Goal: Task Accomplishment & Management: Manage account settings

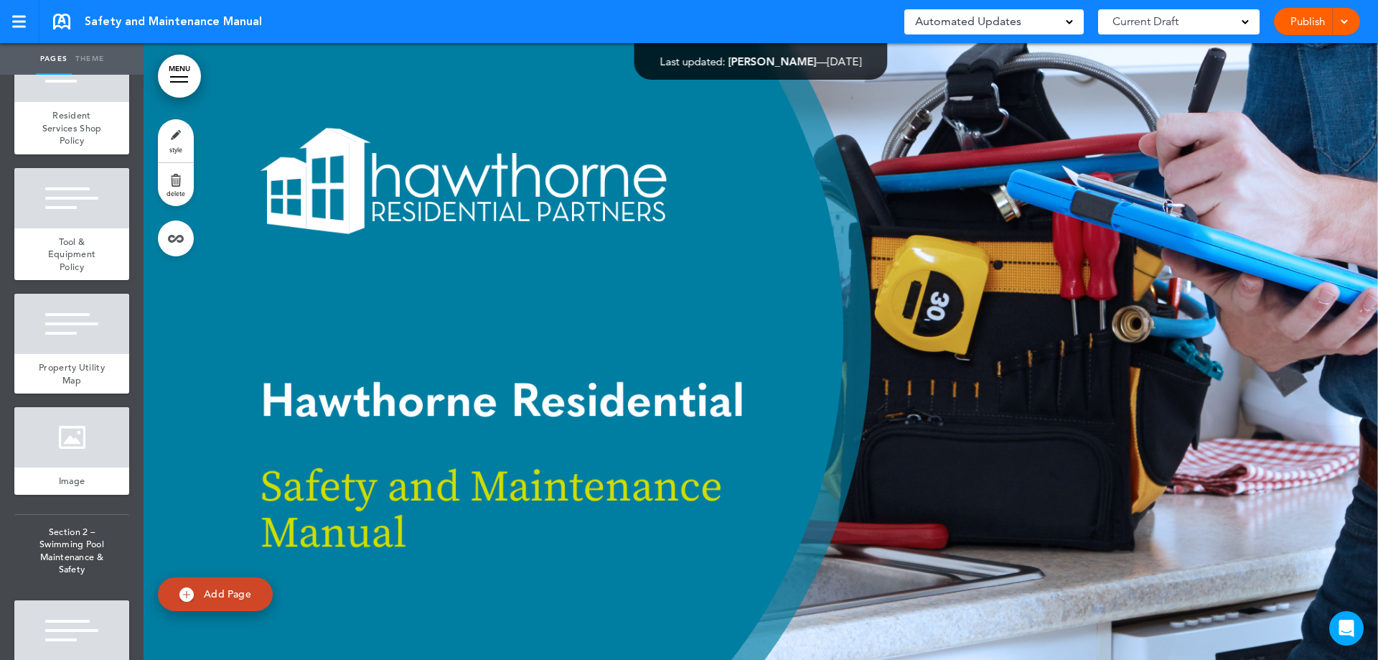
scroll to position [4177, 0]
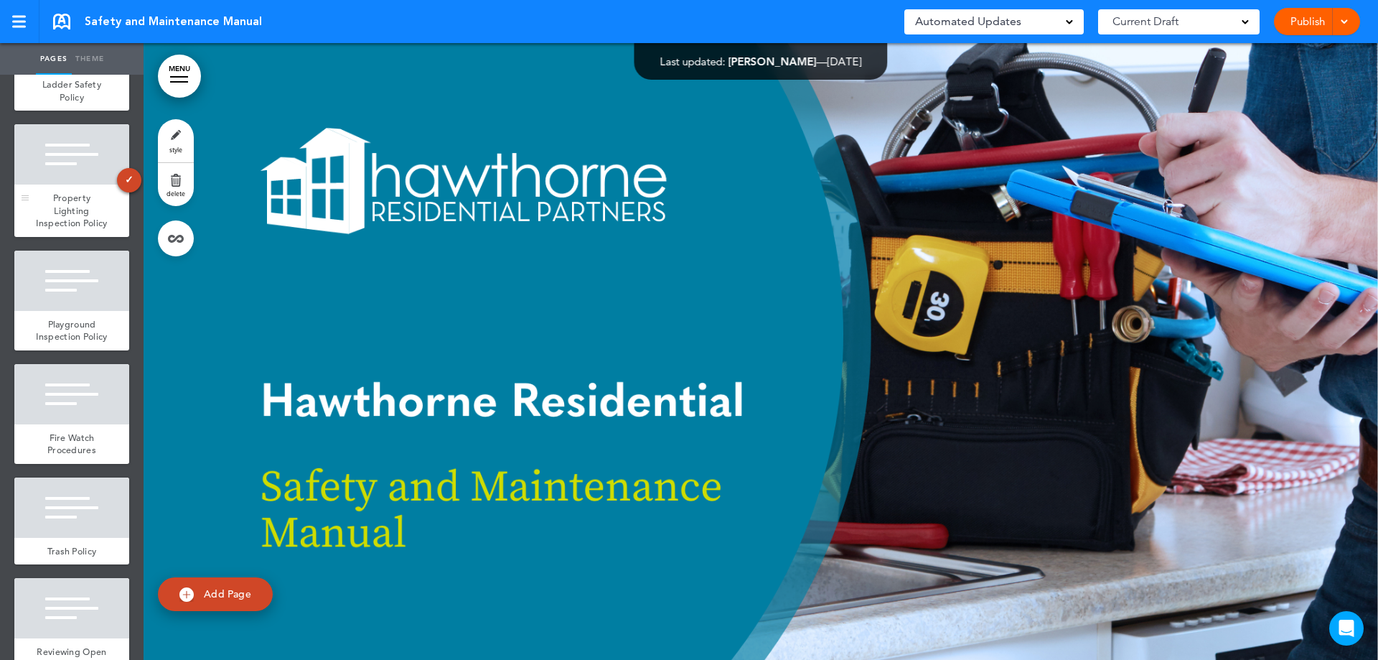
click at [86, 237] on div "Property Lighting Inspection Policy" at bounding box center [71, 211] width 115 height 52
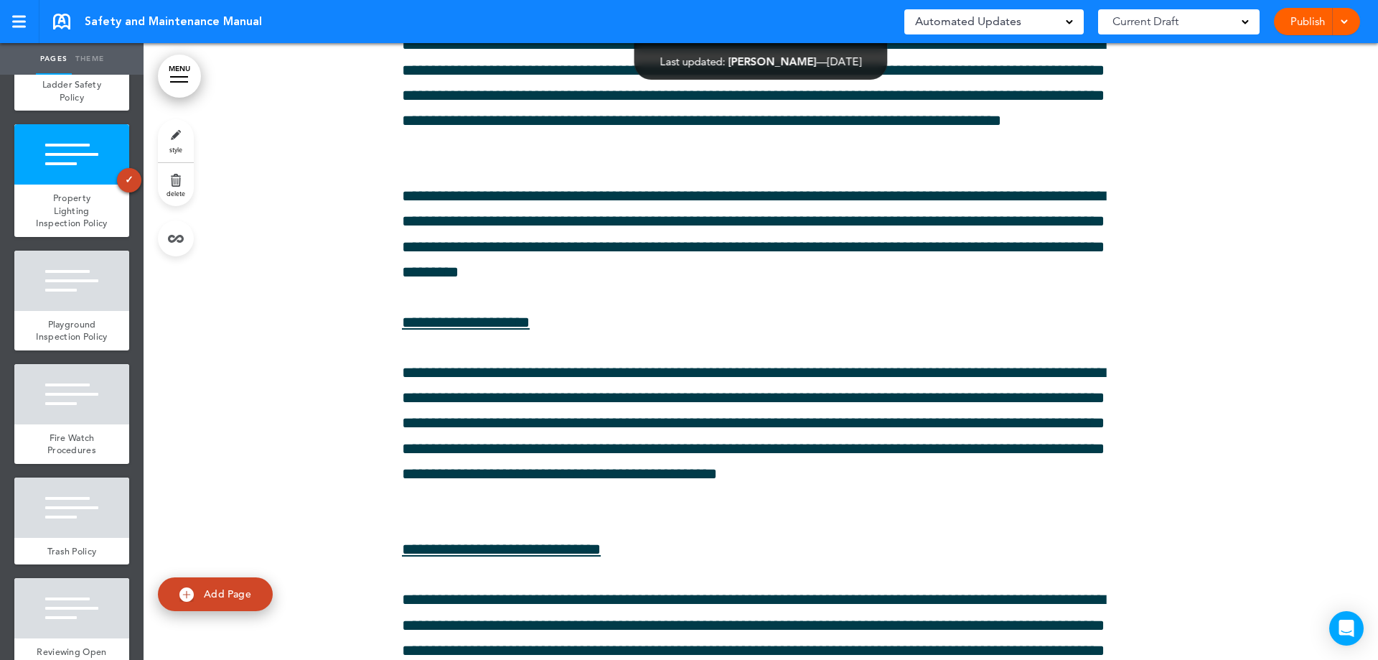
scroll to position [68346, 0]
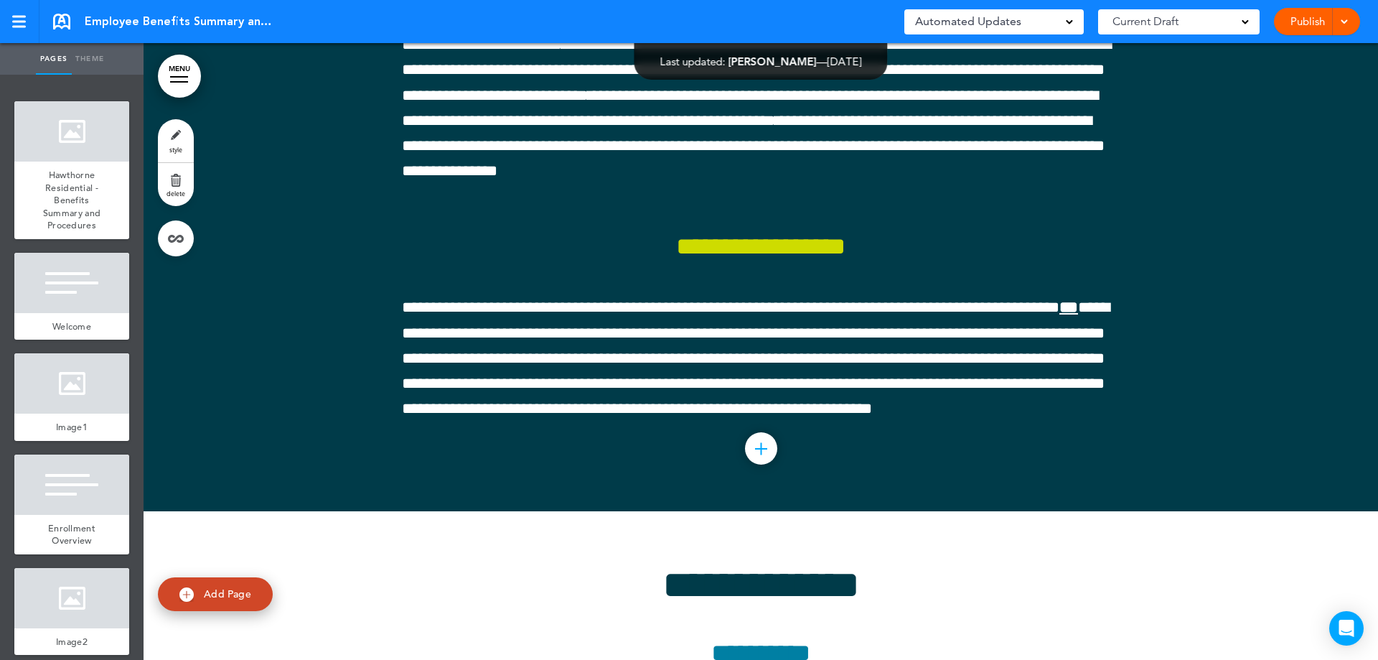
scroll to position [11225, 0]
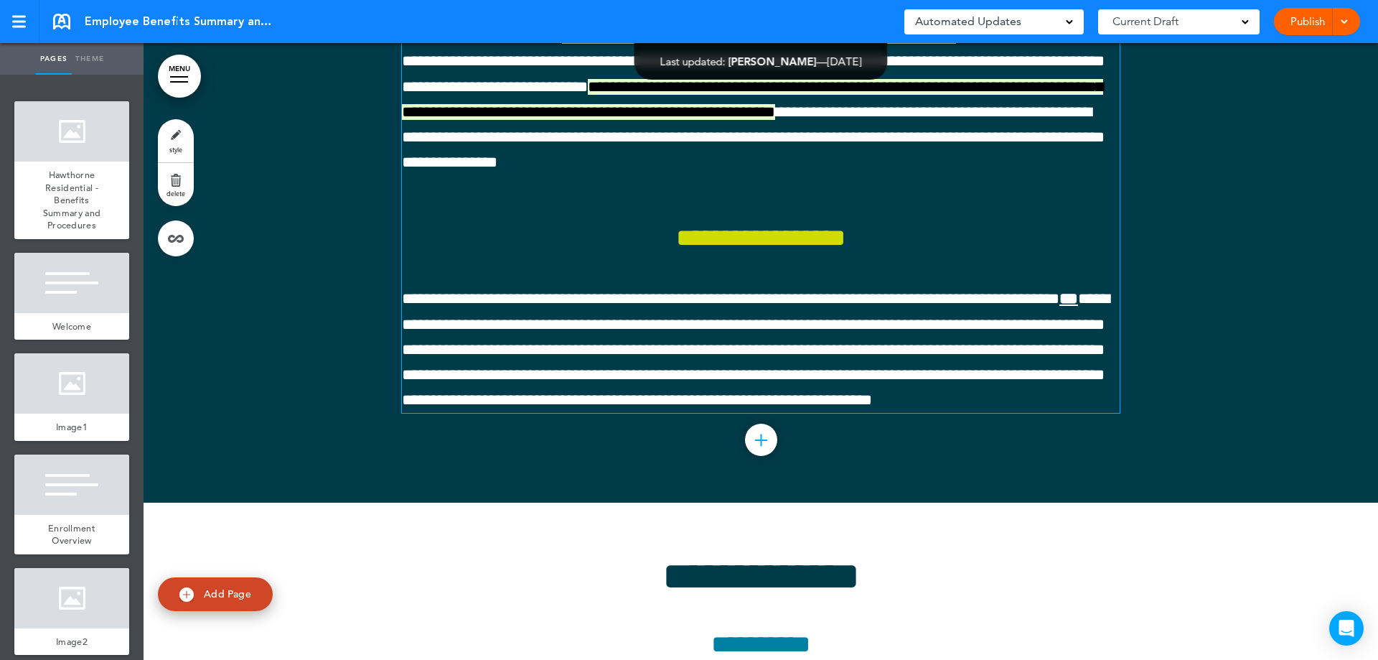
click at [813, 44] on span "**********" at bounding box center [759, 36] width 394 height 16
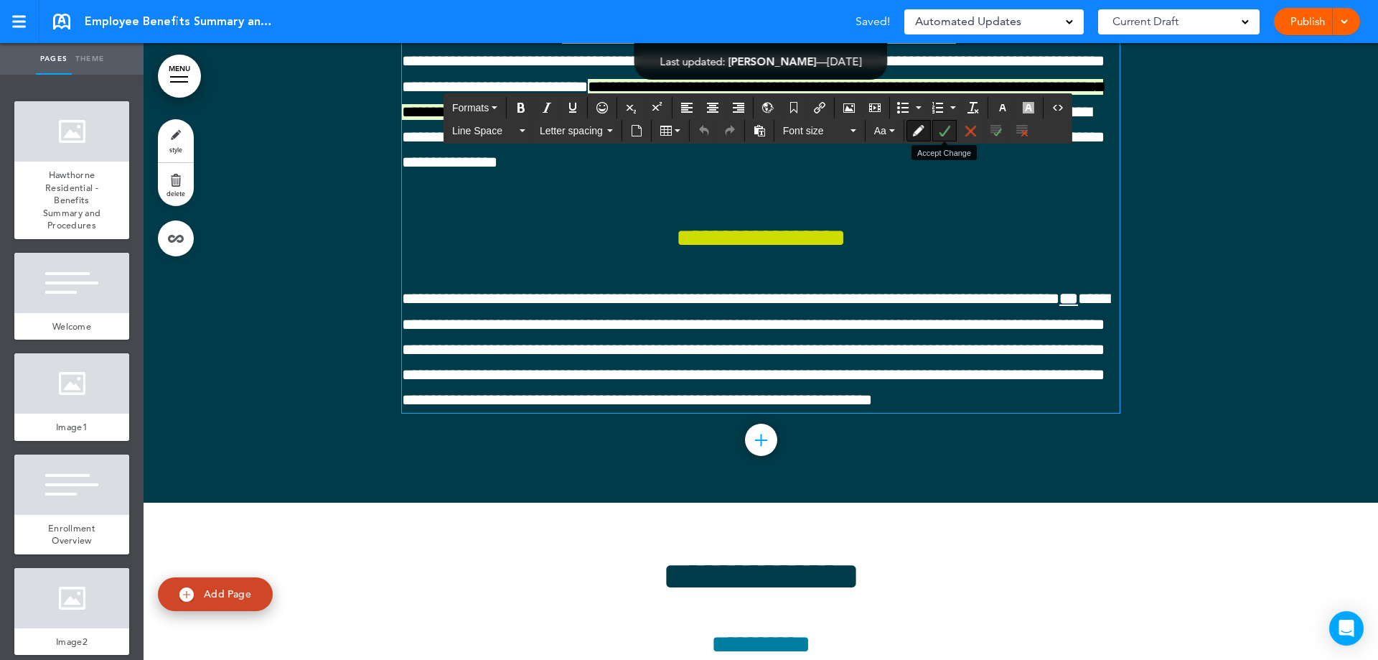
click at [948, 134] on icon "Accept Change" at bounding box center [944, 130] width 11 height 11
click at [955, 120] on span "**********" at bounding box center [756, 99] width 708 height 41
click at [948, 139] on button "Accept Change" at bounding box center [944, 131] width 23 height 20
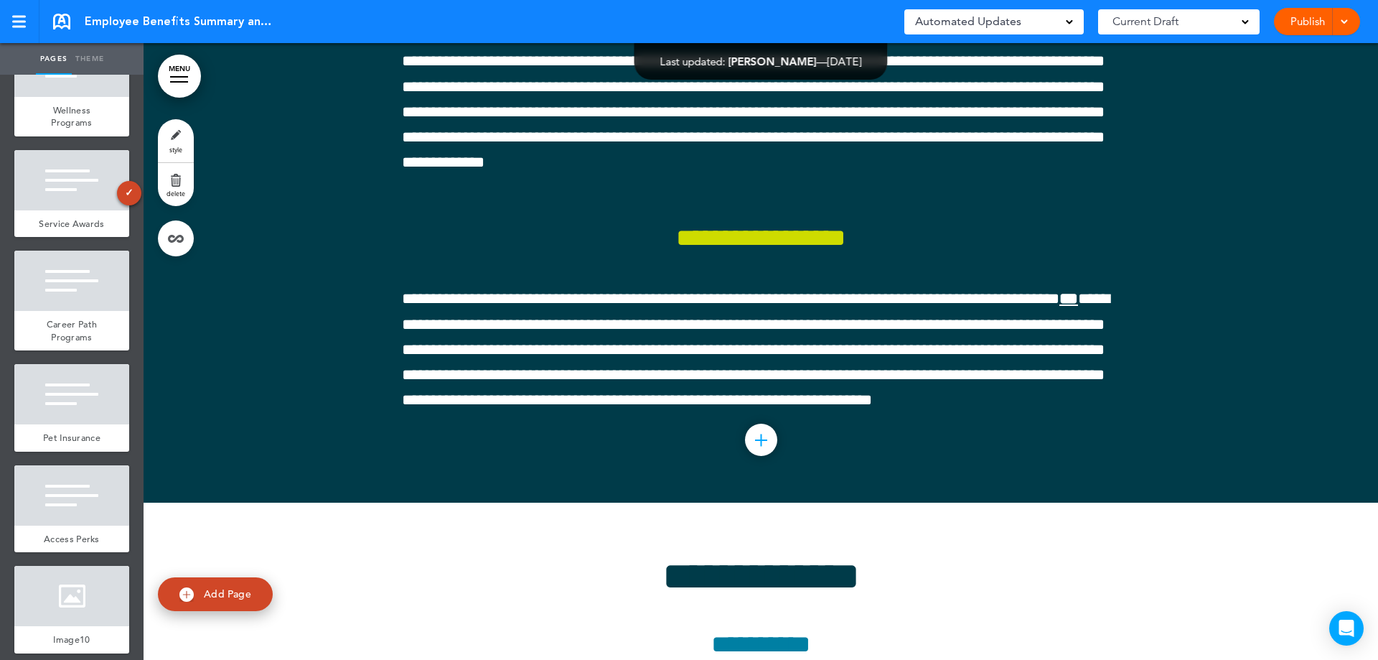
scroll to position [3015, 0]
click at [62, 210] on div at bounding box center [71, 179] width 115 height 60
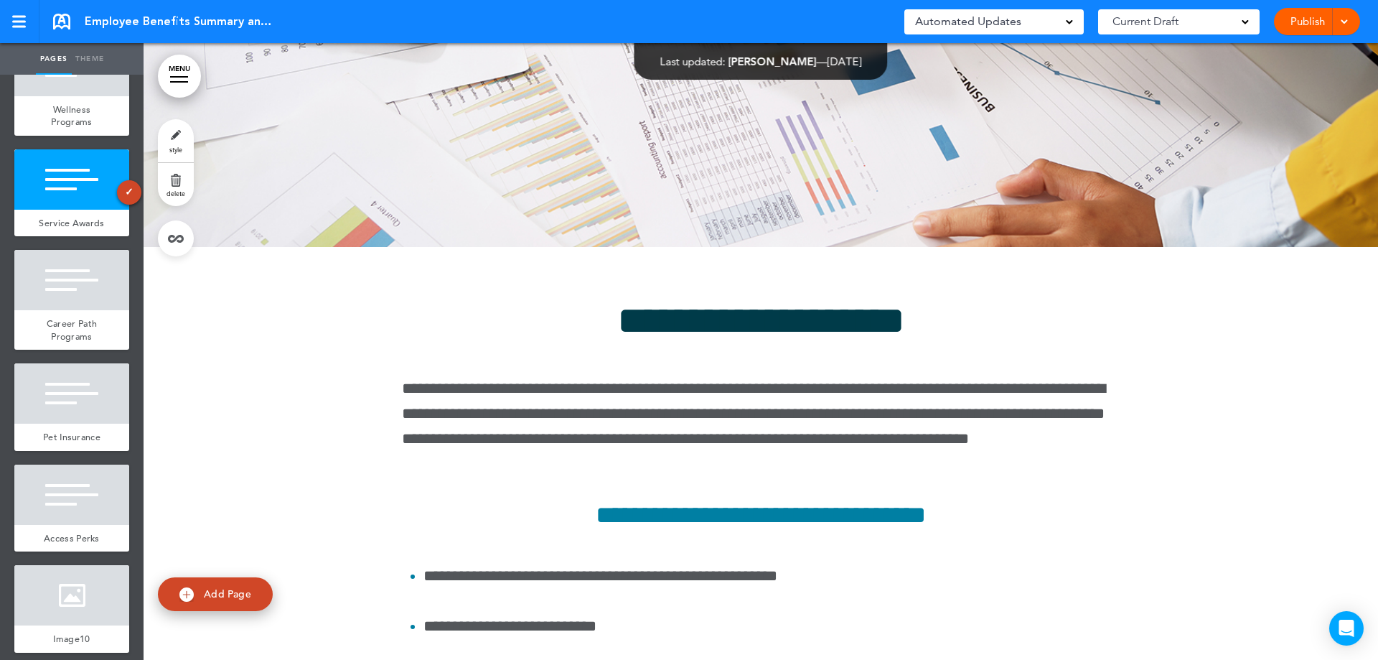
scroll to position [48270, 0]
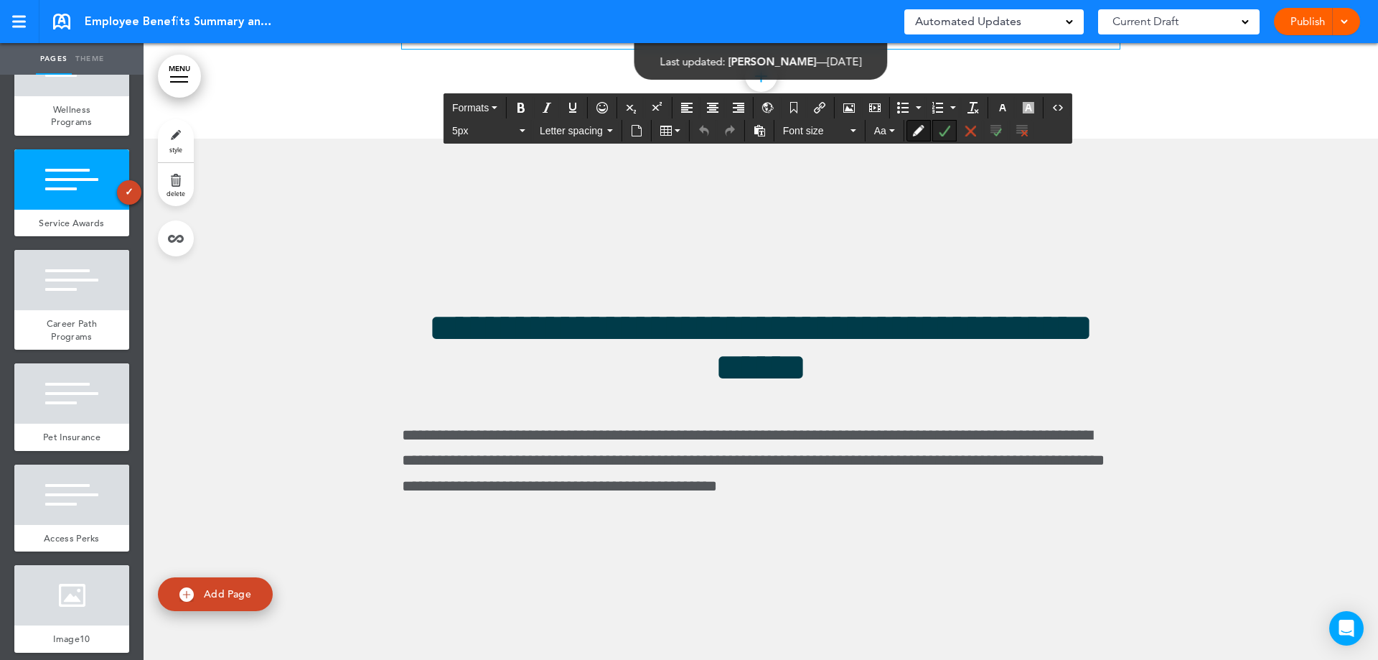
click at [949, 131] on icon "Accept Change" at bounding box center [944, 130] width 11 height 11
click at [941, 132] on icon "Accept Change" at bounding box center [944, 130] width 11 height 11
click at [942, 137] on button "Accept Change" at bounding box center [944, 131] width 23 height 20
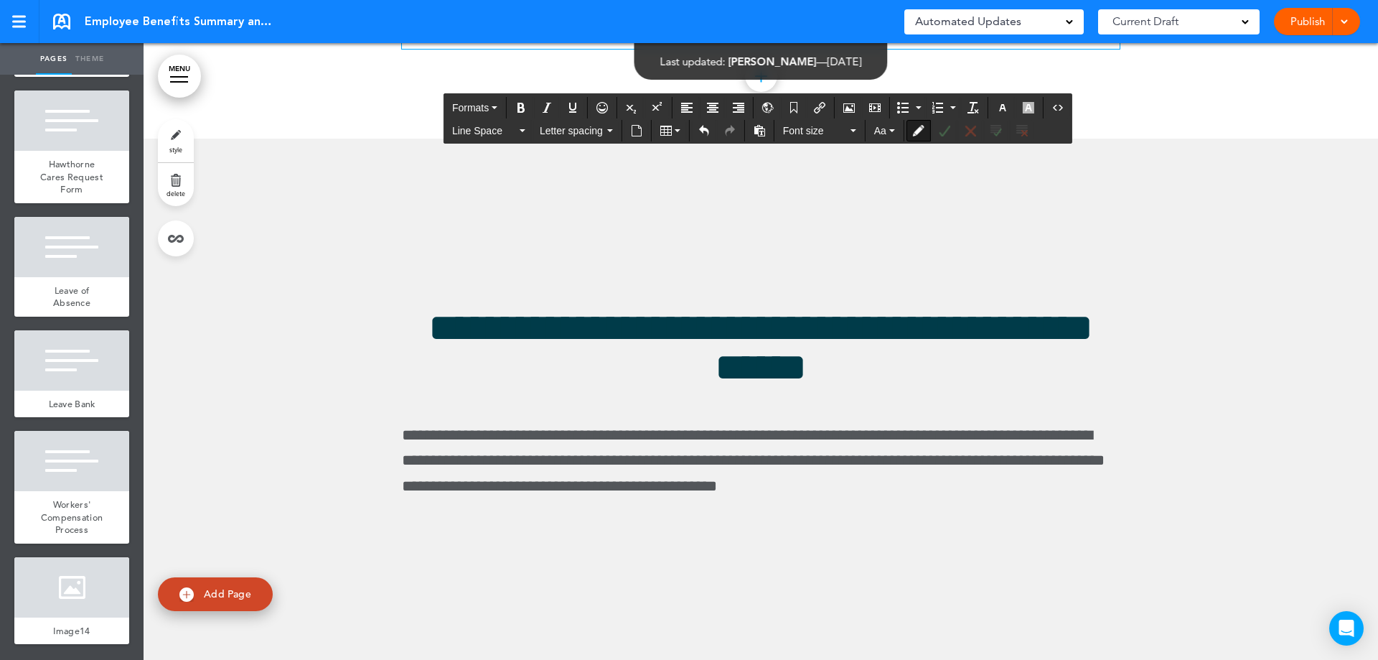
click at [1313, 24] on div "Publish Publish Preview Draft" at bounding box center [1317, 21] width 86 height 27
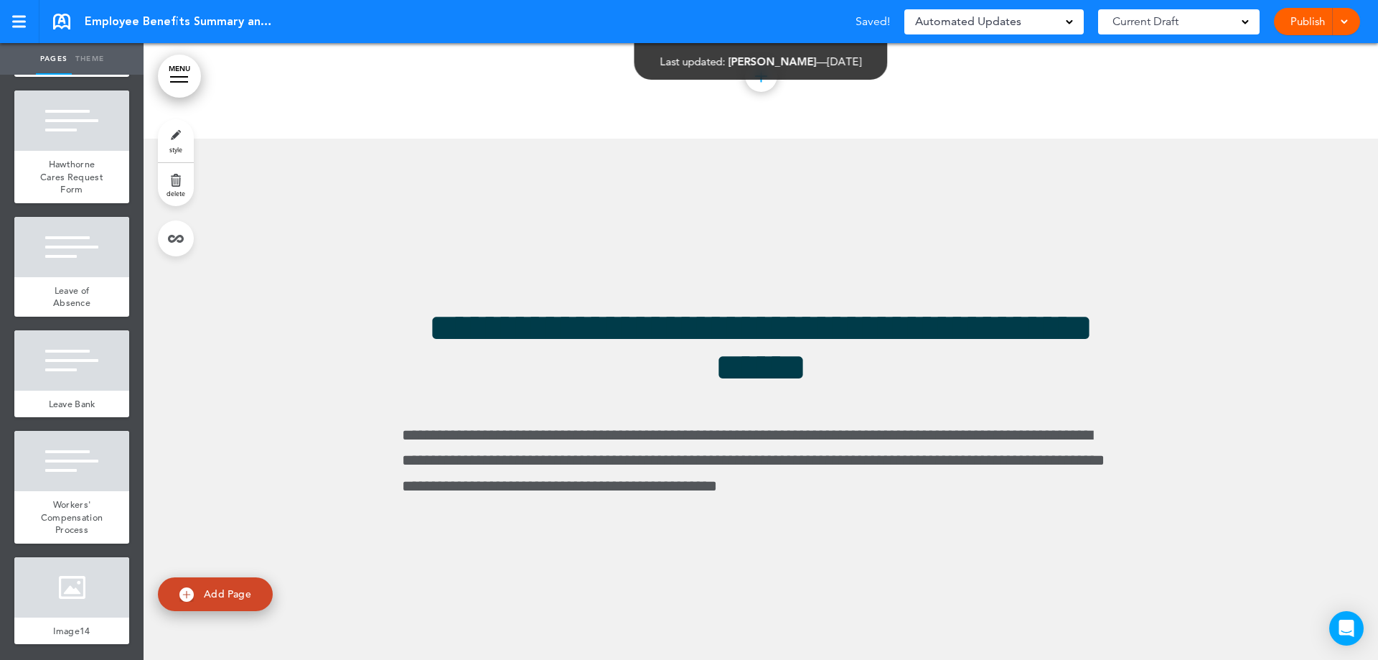
click at [1308, 26] on link "Publish" at bounding box center [1307, 21] width 45 height 27
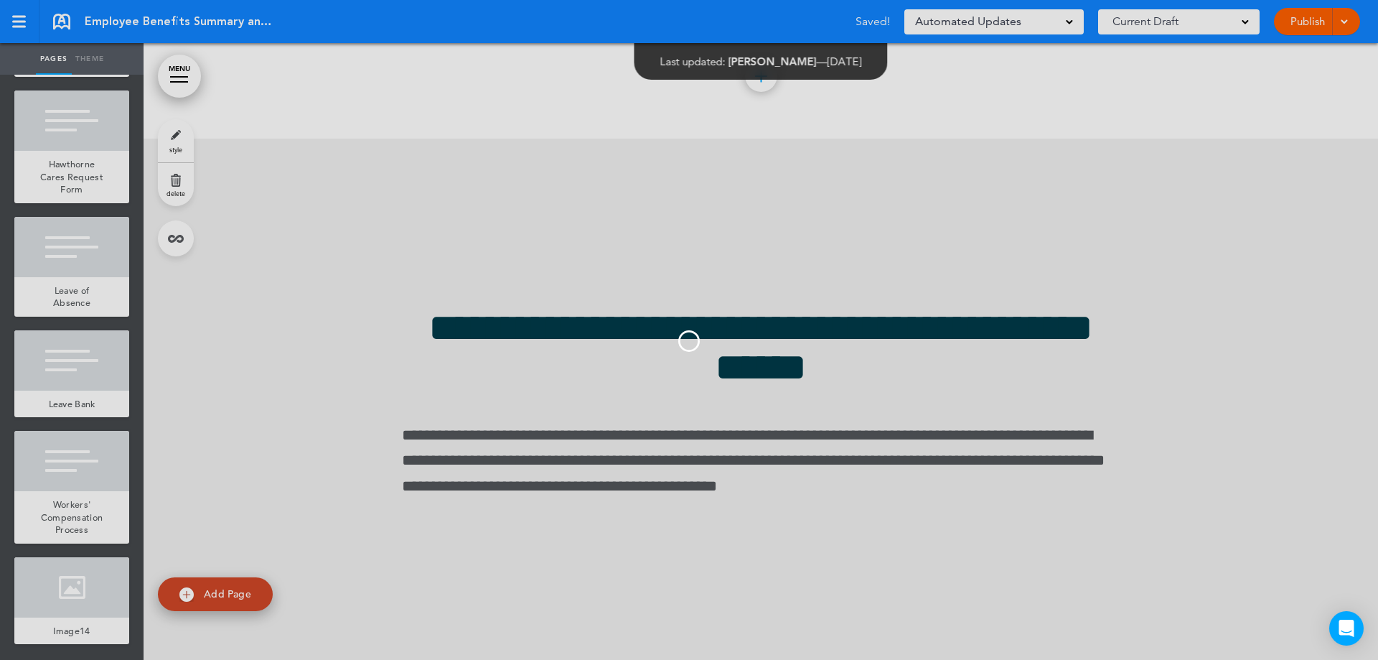
scroll to position [0, 0]
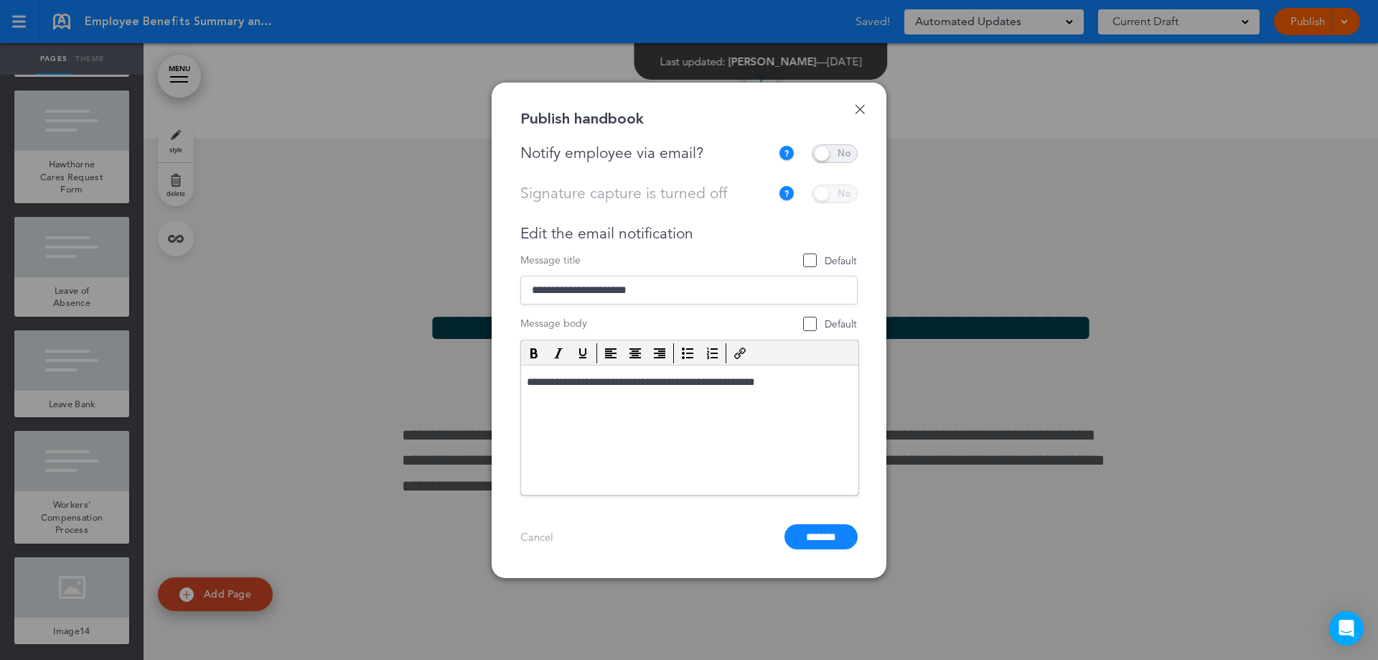
click at [826, 155] on span at bounding box center [835, 153] width 46 height 19
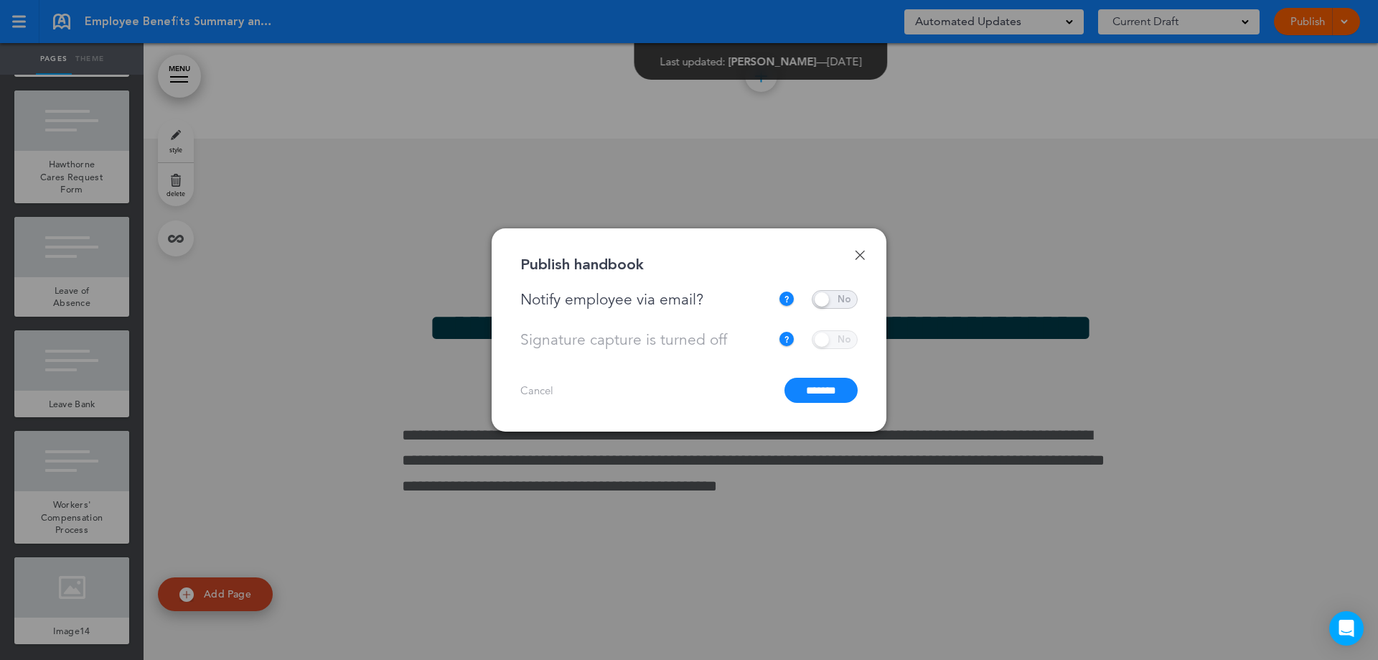
click at [813, 395] on input "*******" at bounding box center [821, 390] width 73 height 25
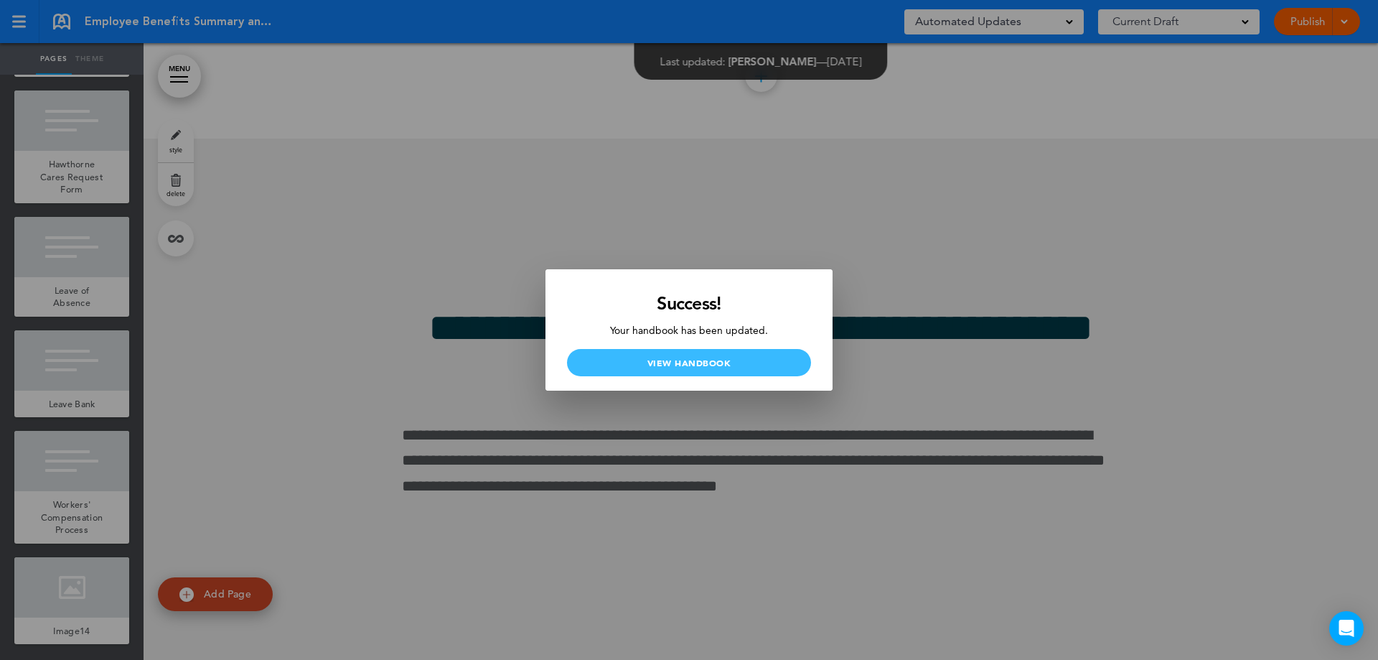
click at [678, 370] on link "View Handbook" at bounding box center [689, 362] width 244 height 27
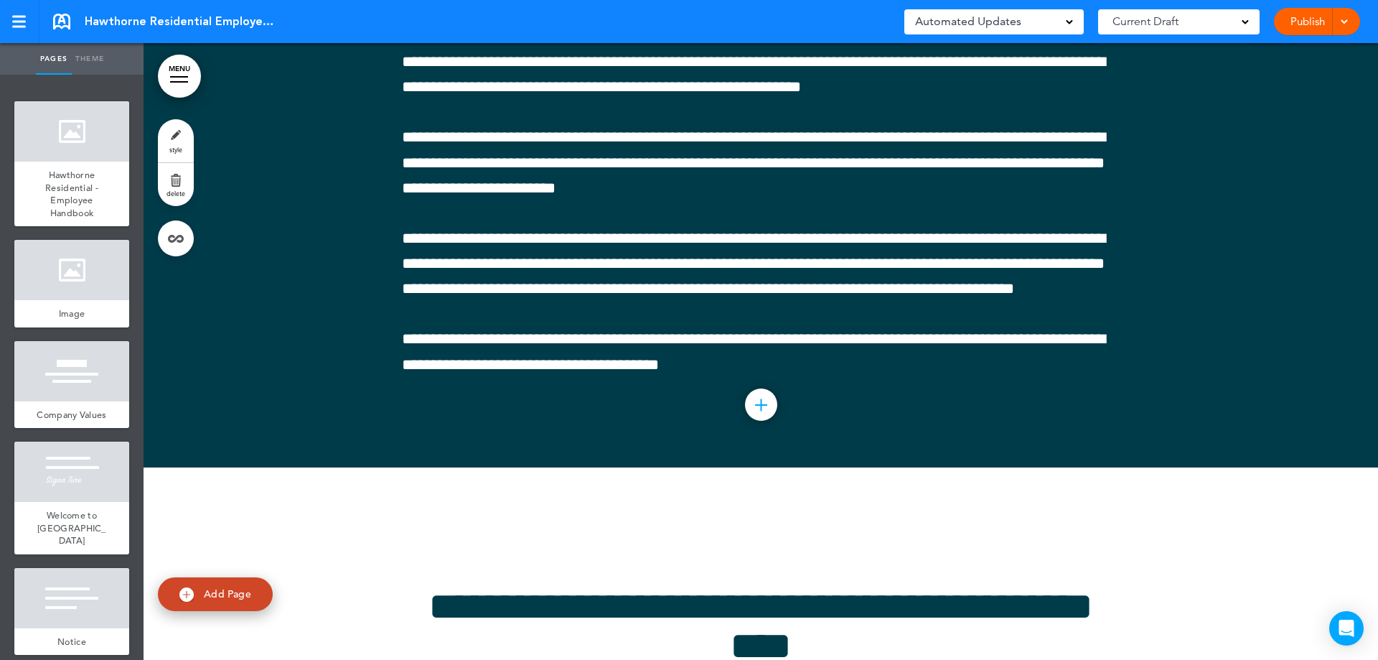
scroll to position [67737, 0]
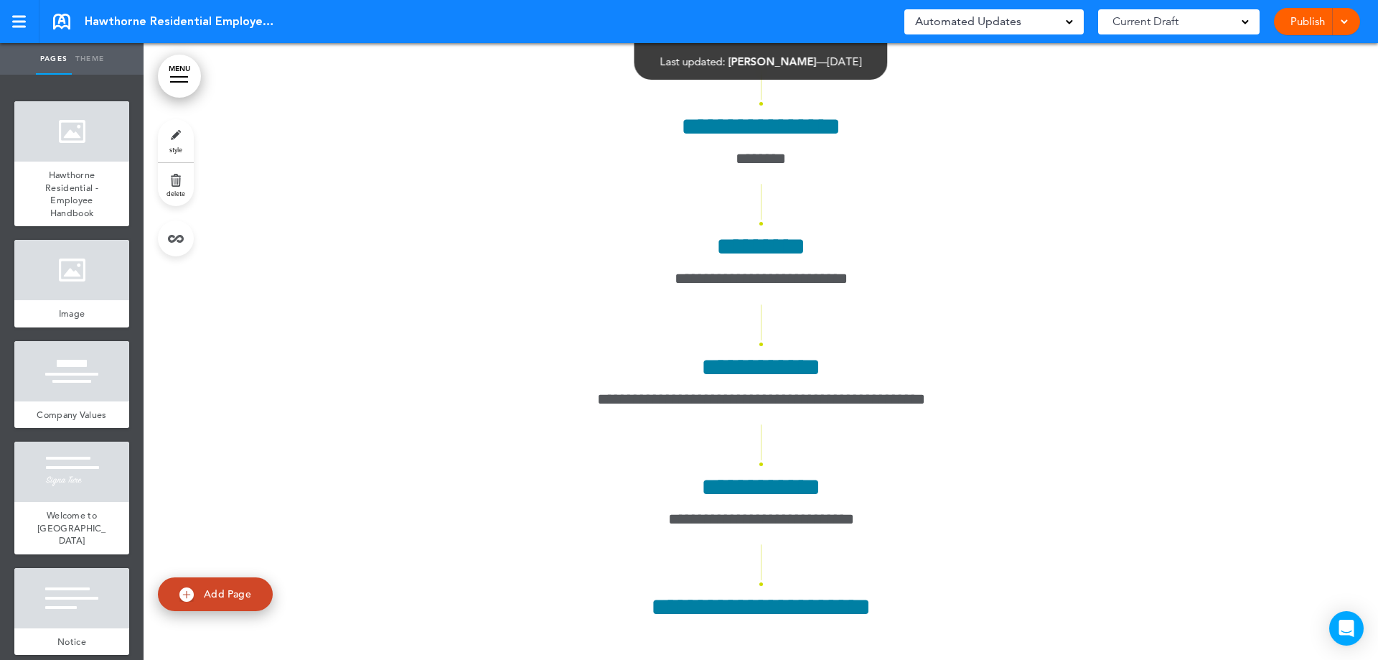
scroll to position [67881, 0]
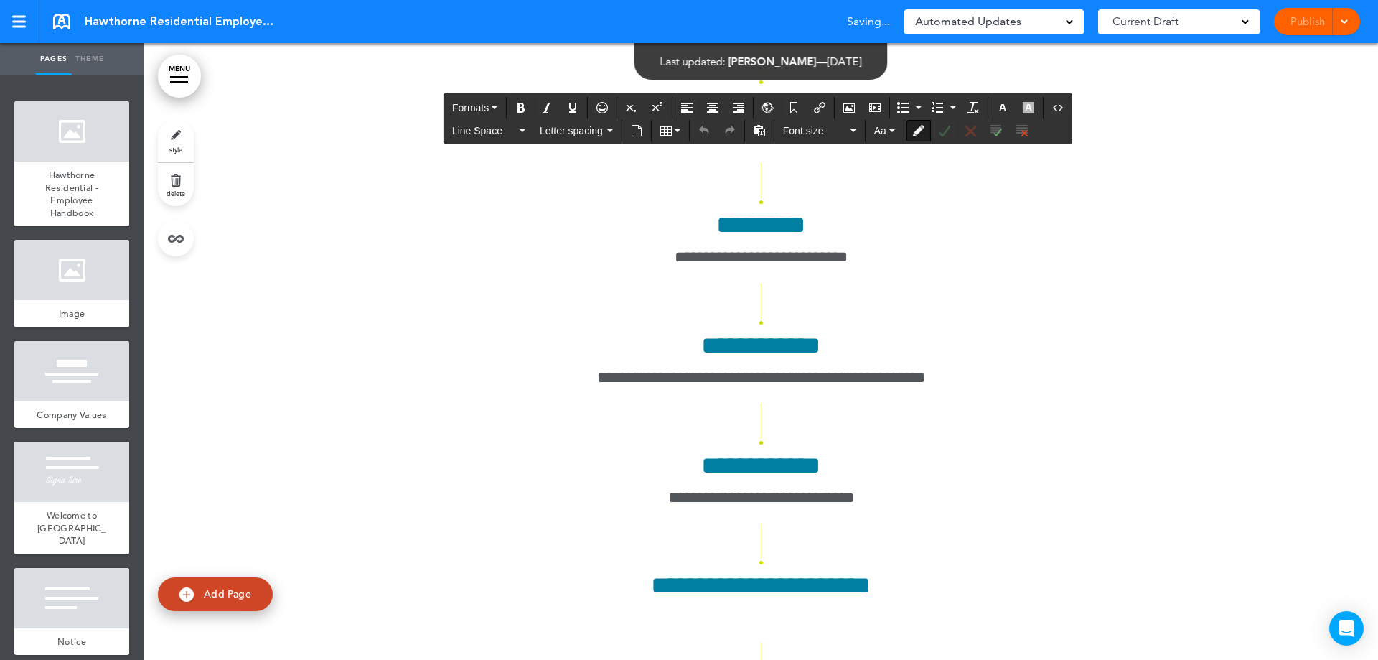
click at [946, 135] on icon "Accept Change" at bounding box center [944, 130] width 11 height 11
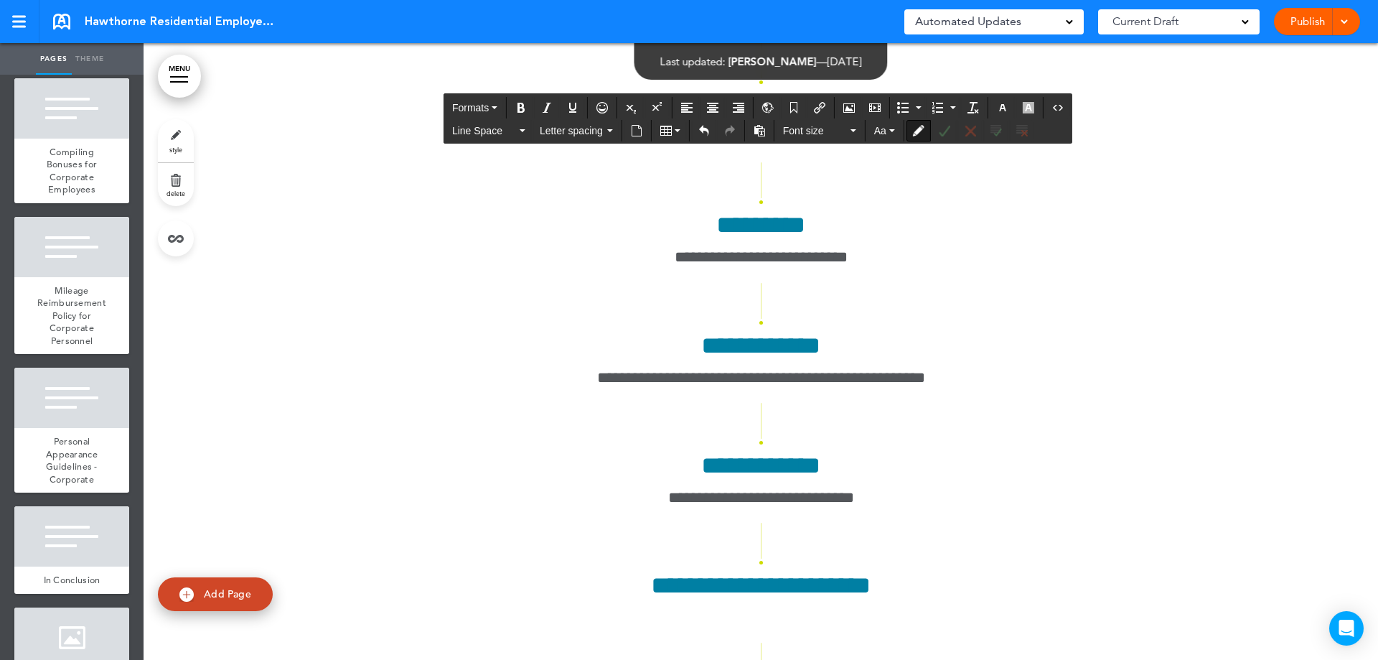
scroll to position [12011, 0]
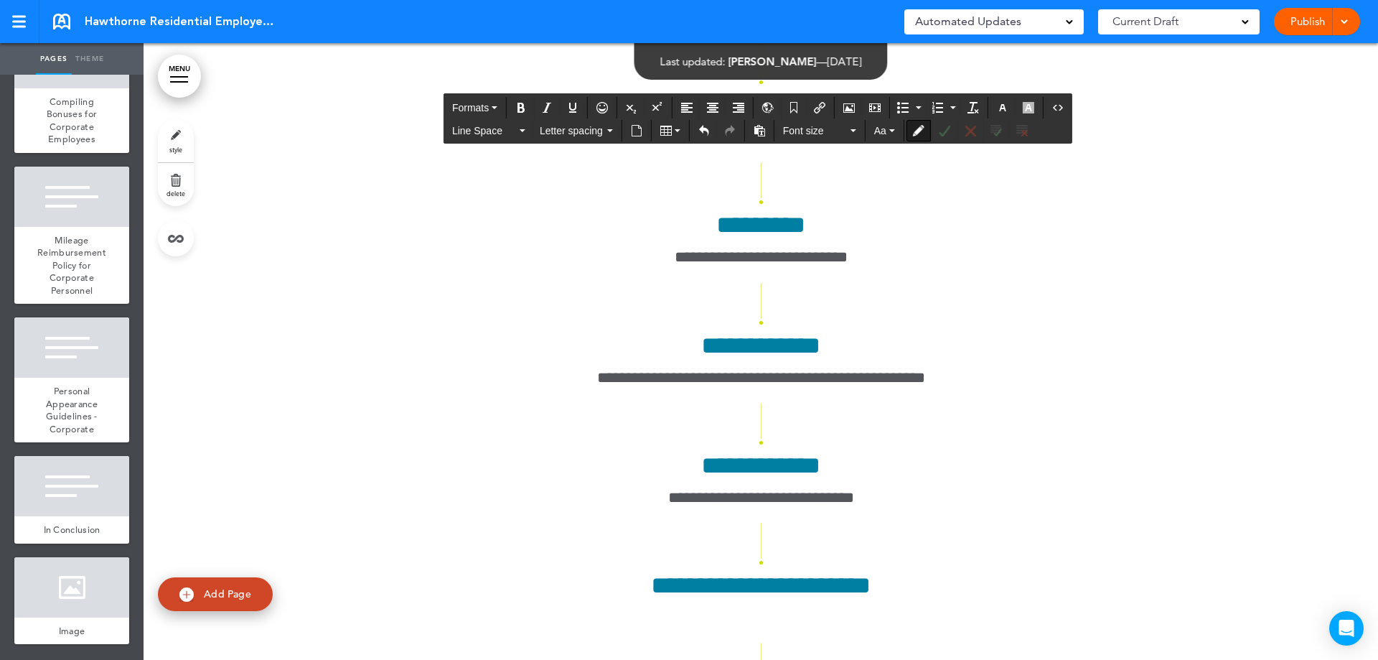
click at [1325, 18] on div "Publish Publish Preview Draft" at bounding box center [1317, 21] width 86 height 27
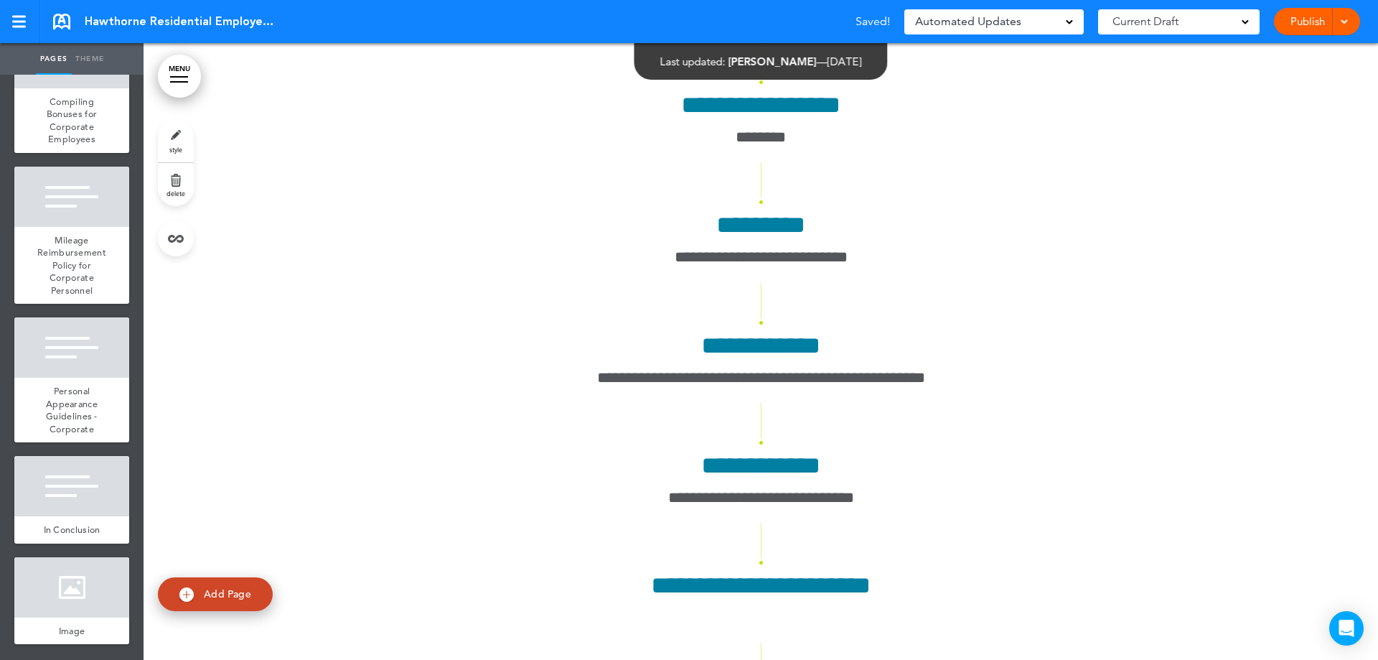
click at [1310, 23] on link "Publish" at bounding box center [1307, 21] width 45 height 27
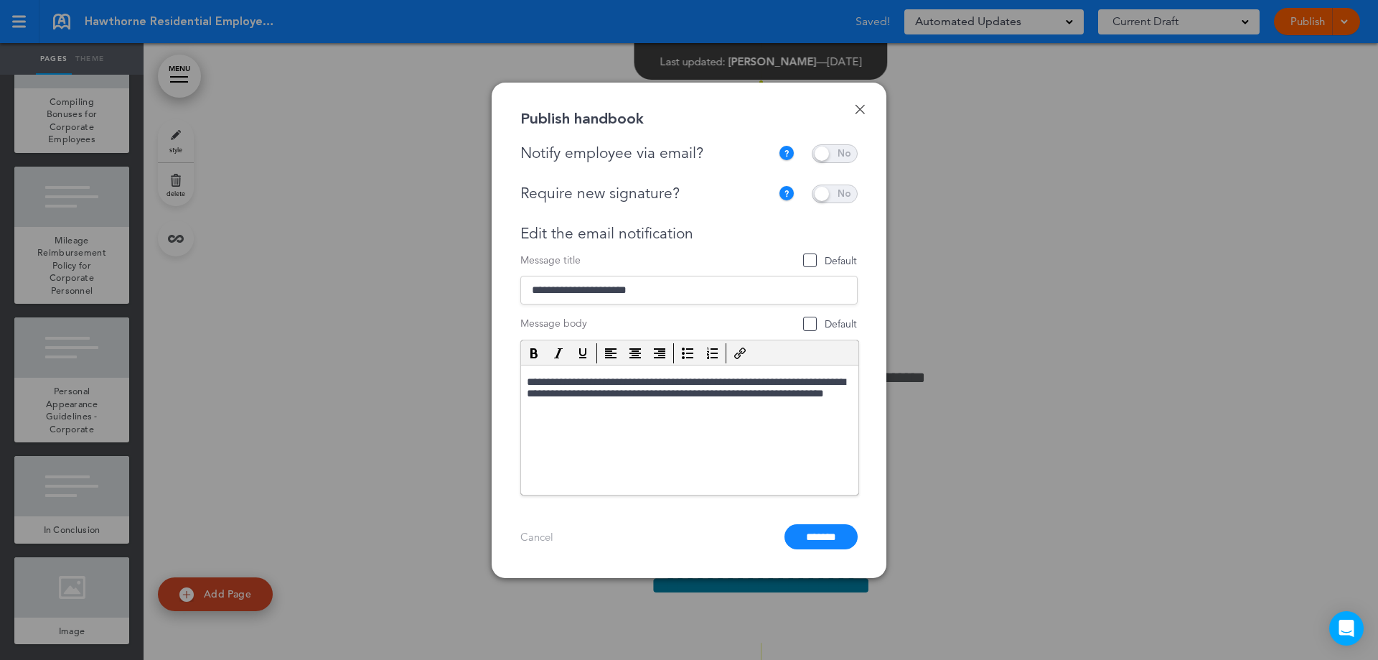
click at [833, 155] on span at bounding box center [835, 153] width 46 height 19
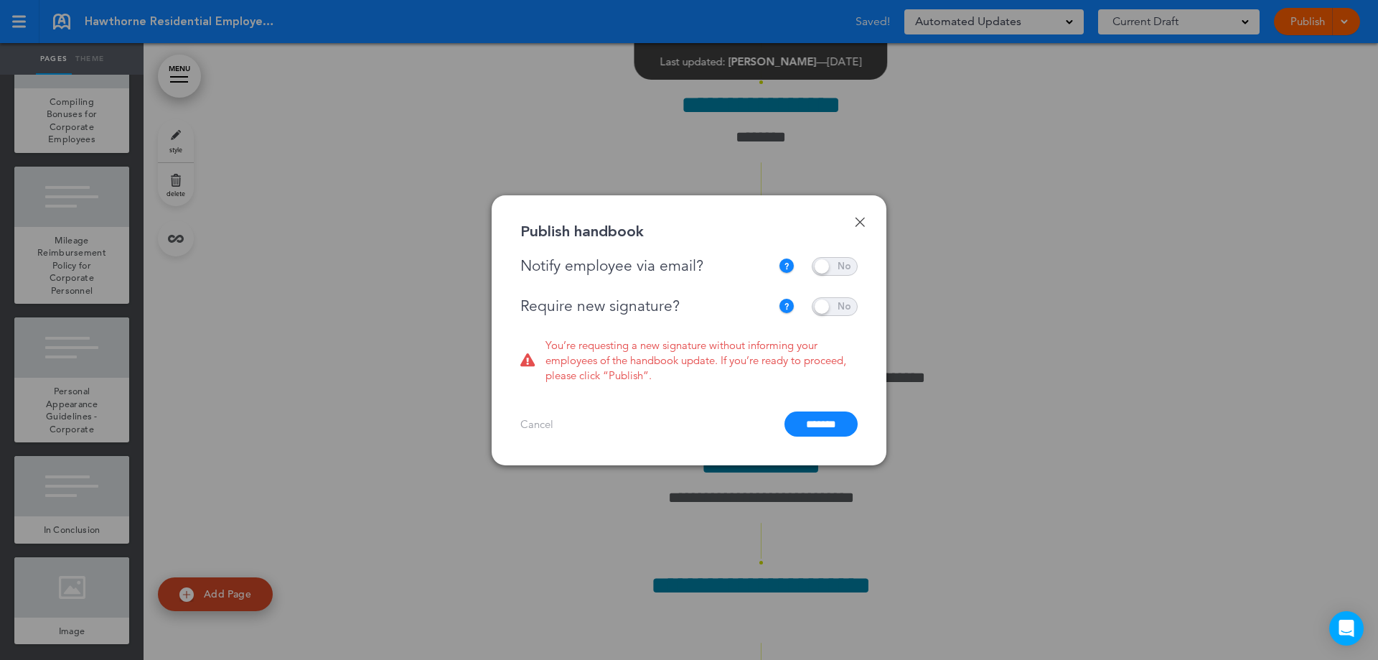
click at [833, 299] on span at bounding box center [835, 306] width 46 height 19
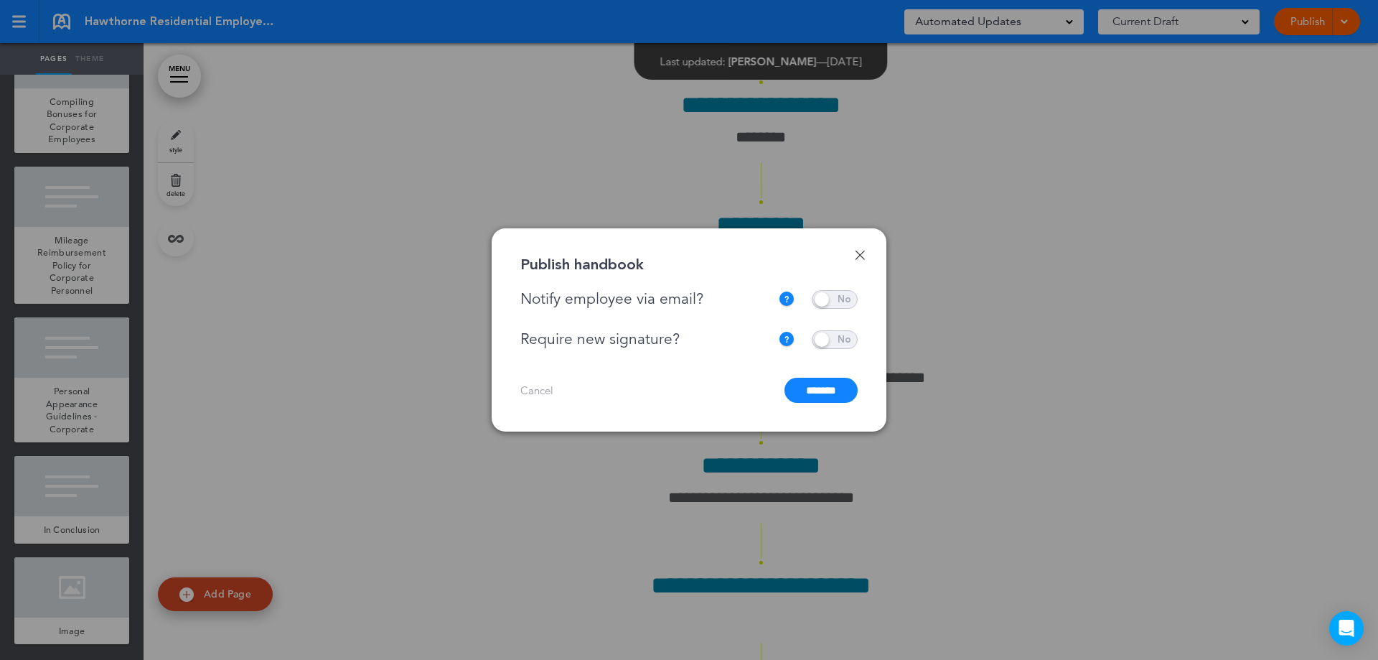
click at [803, 392] on input "*******" at bounding box center [821, 390] width 73 height 25
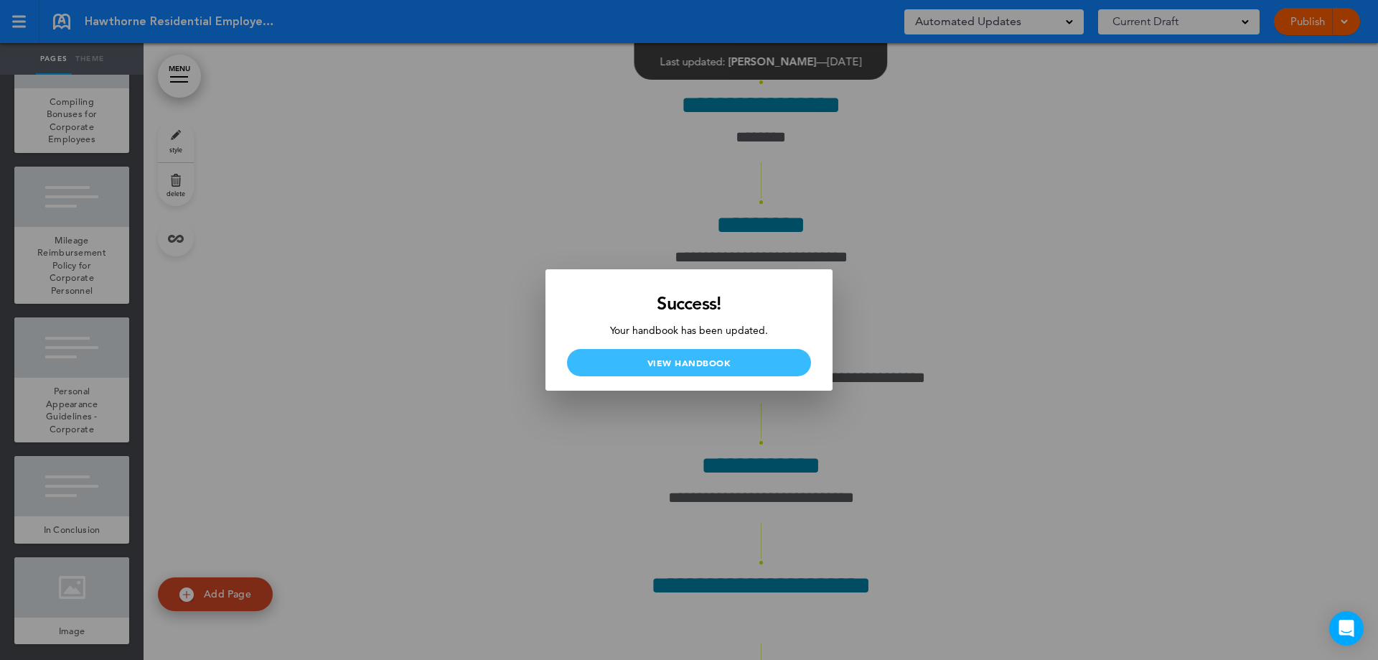
click at [730, 355] on link "View Handbook" at bounding box center [689, 362] width 244 height 27
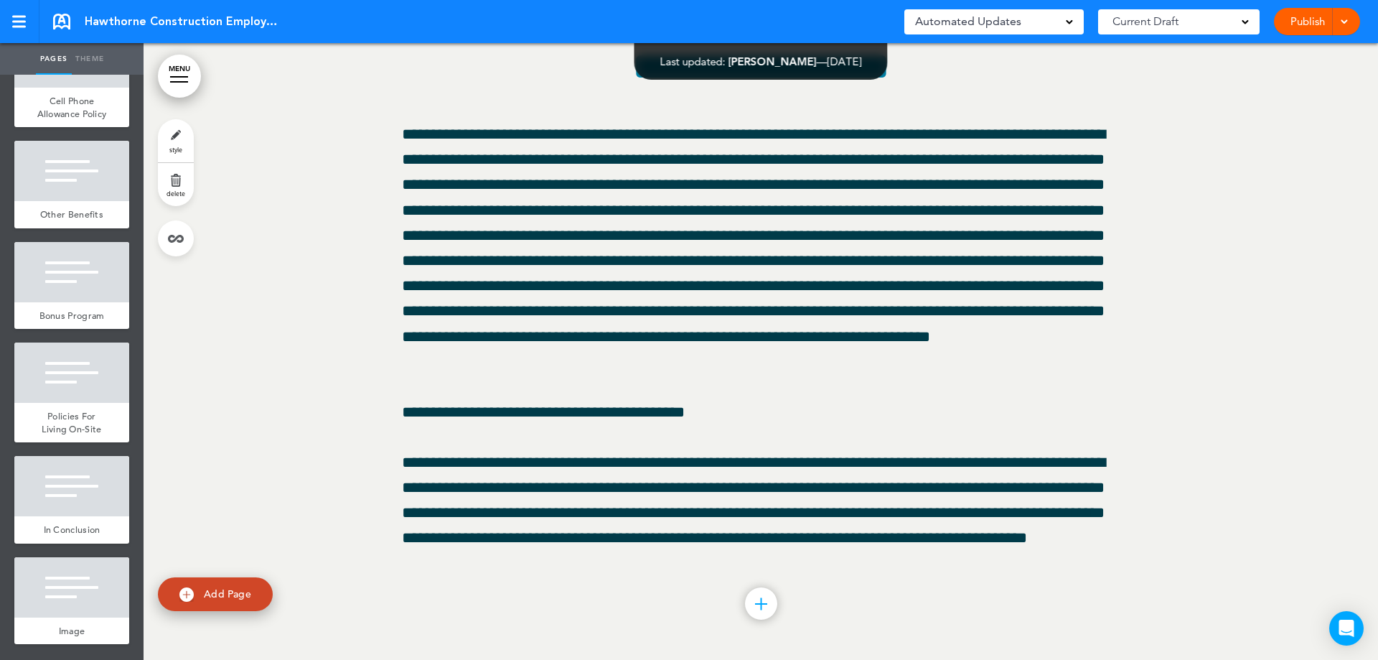
scroll to position [50964, 0]
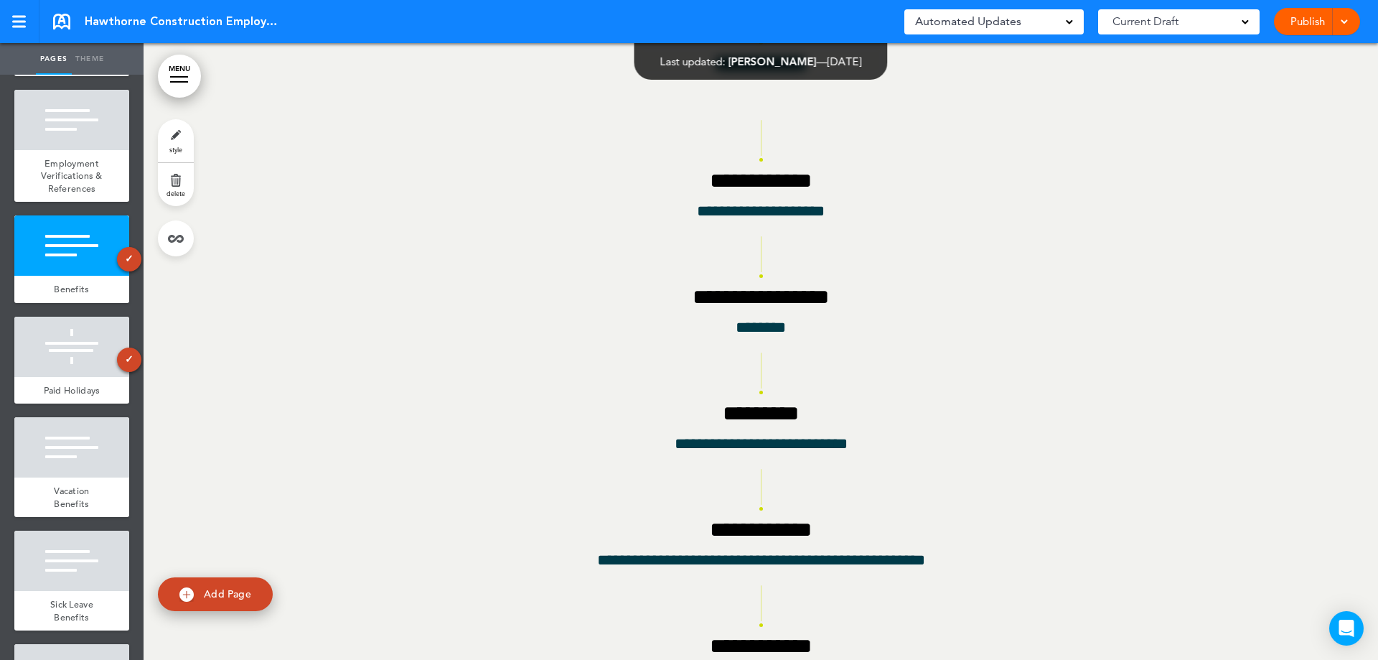
scroll to position [51179, 0]
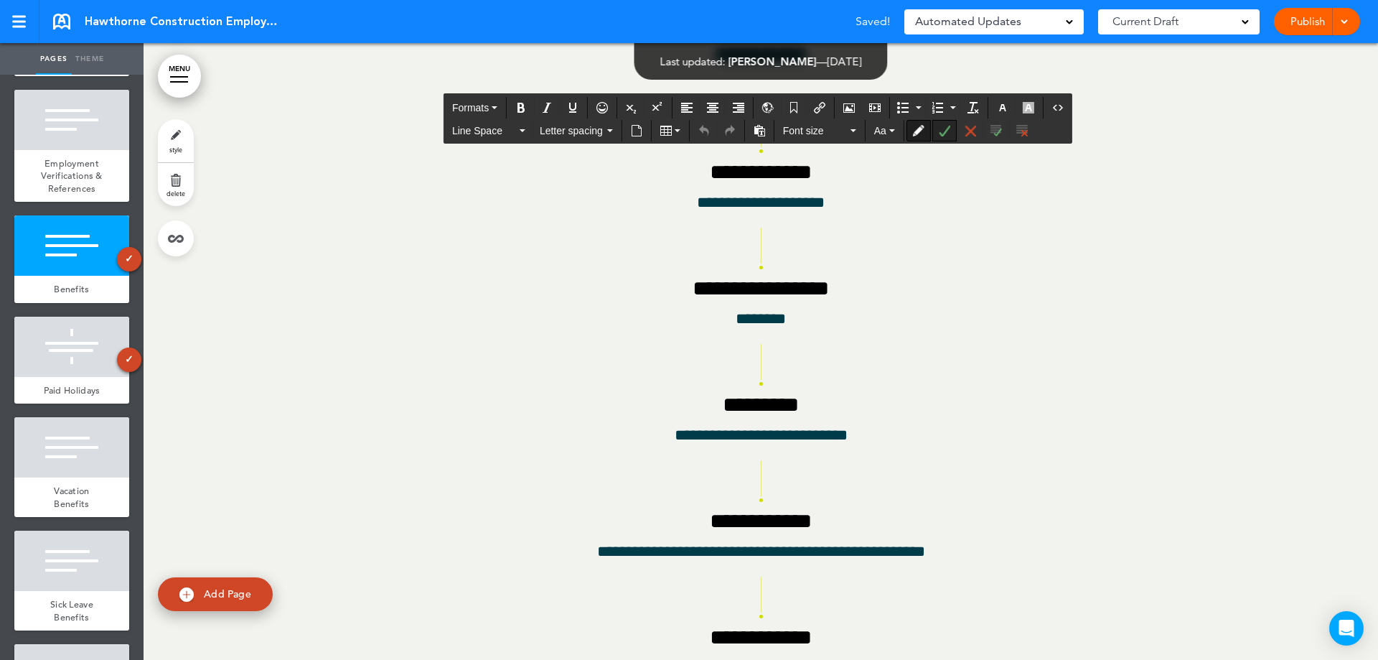
click at [948, 133] on icon "Accept Change" at bounding box center [944, 130] width 11 height 11
click at [55, 377] on div at bounding box center [71, 347] width 115 height 60
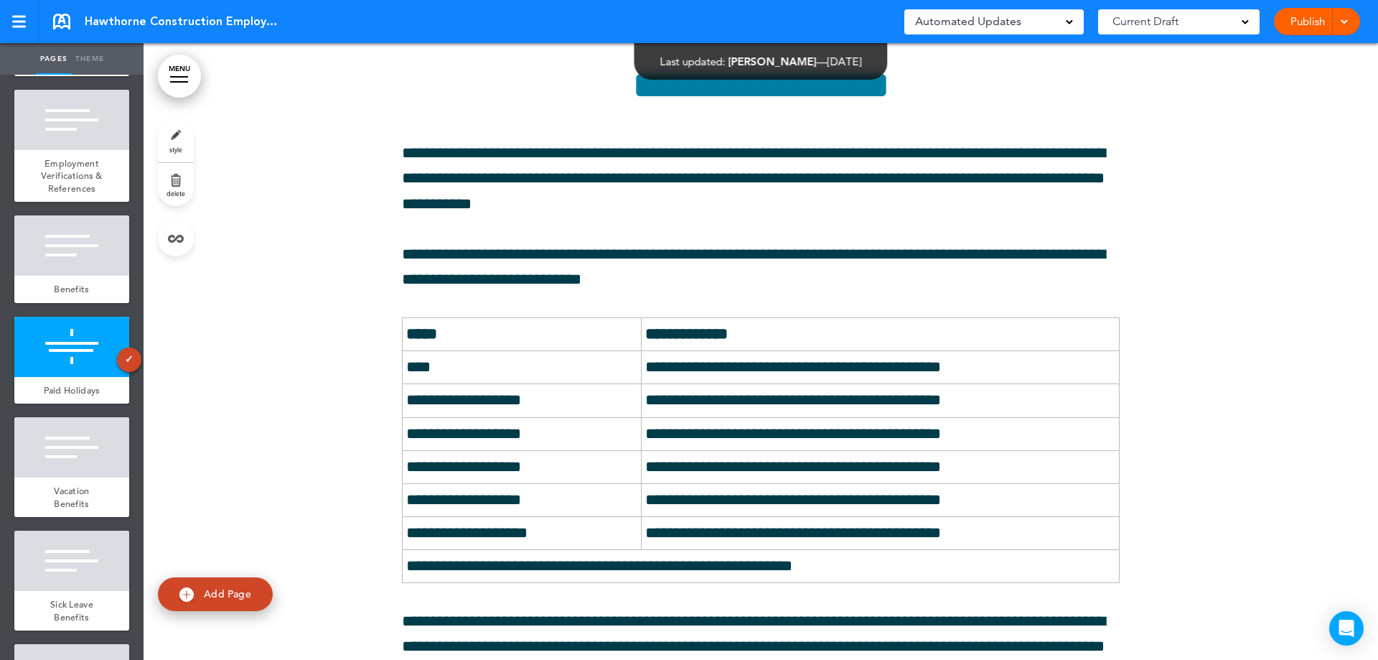
scroll to position [53350, 0]
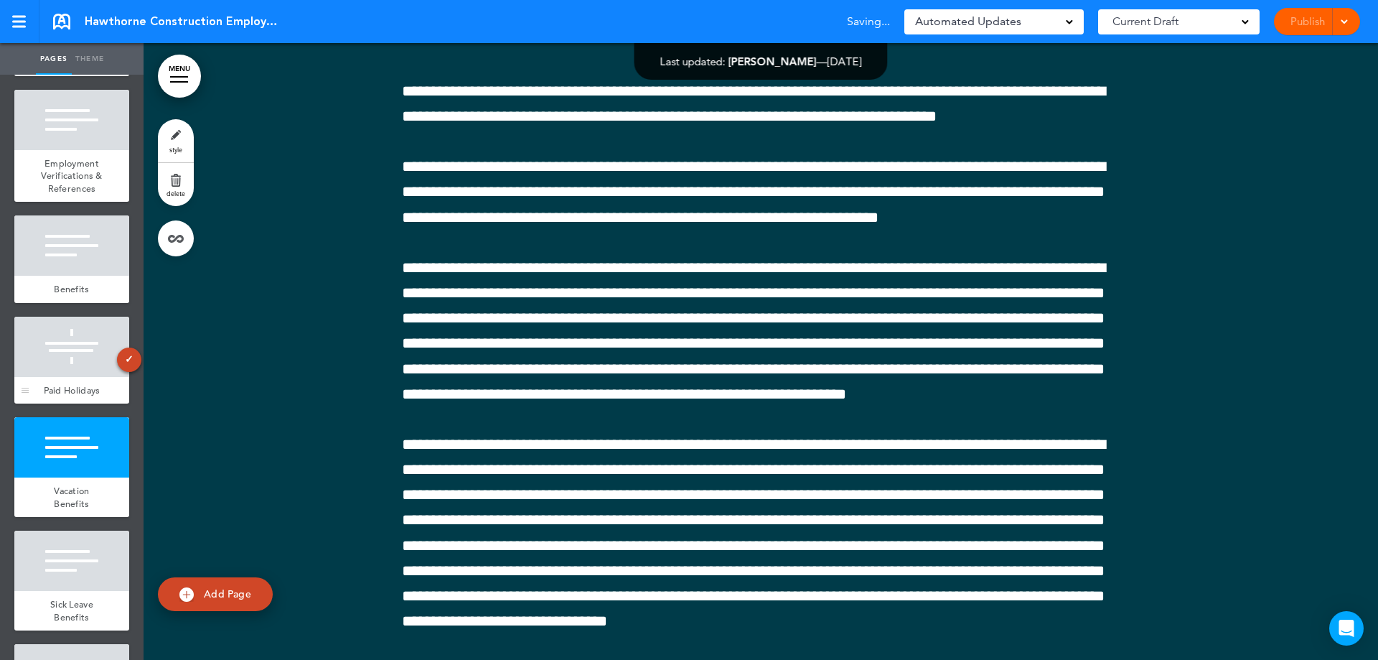
click at [60, 404] on div "Paid Holidays" at bounding box center [71, 390] width 115 height 27
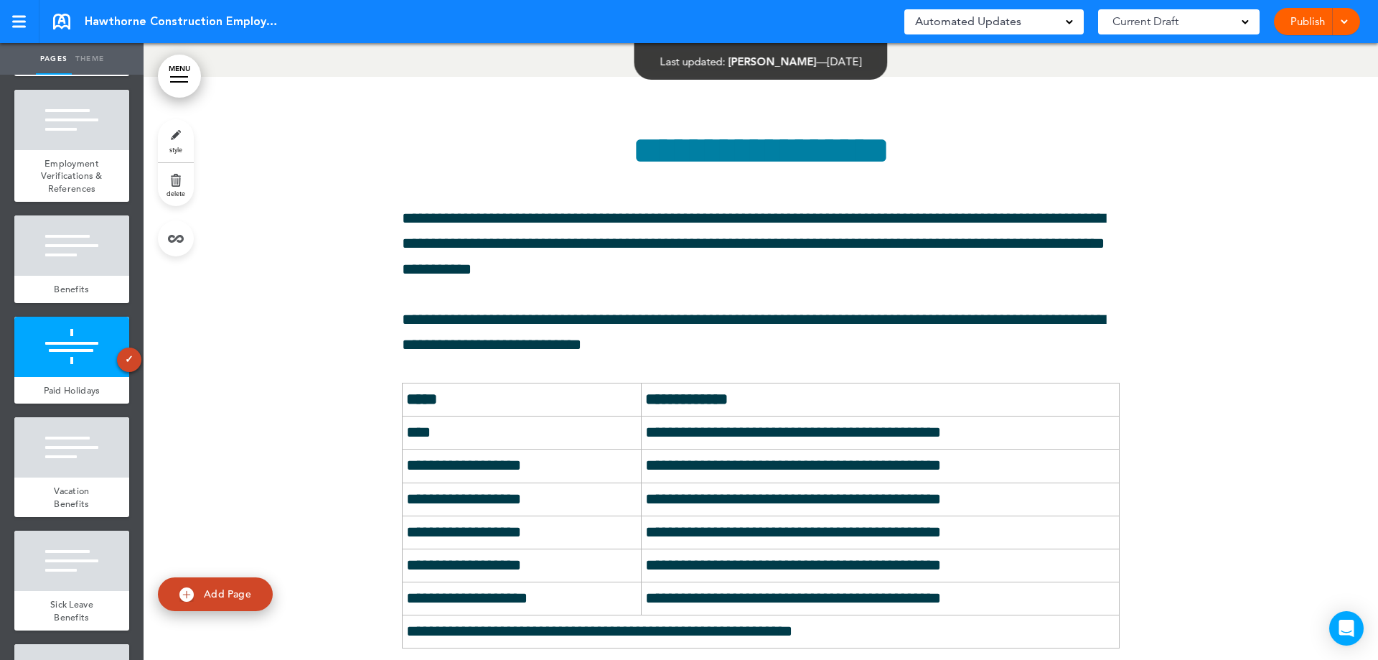
scroll to position [53279, 0]
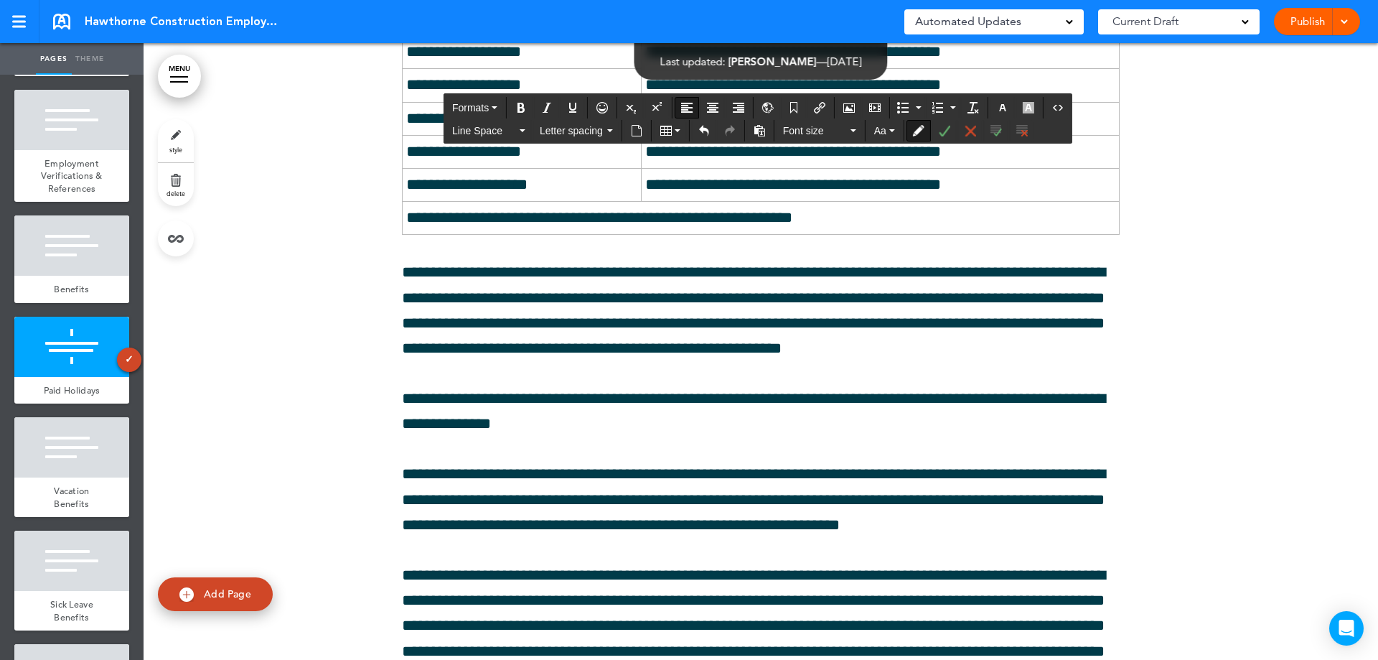
scroll to position [51915, 0]
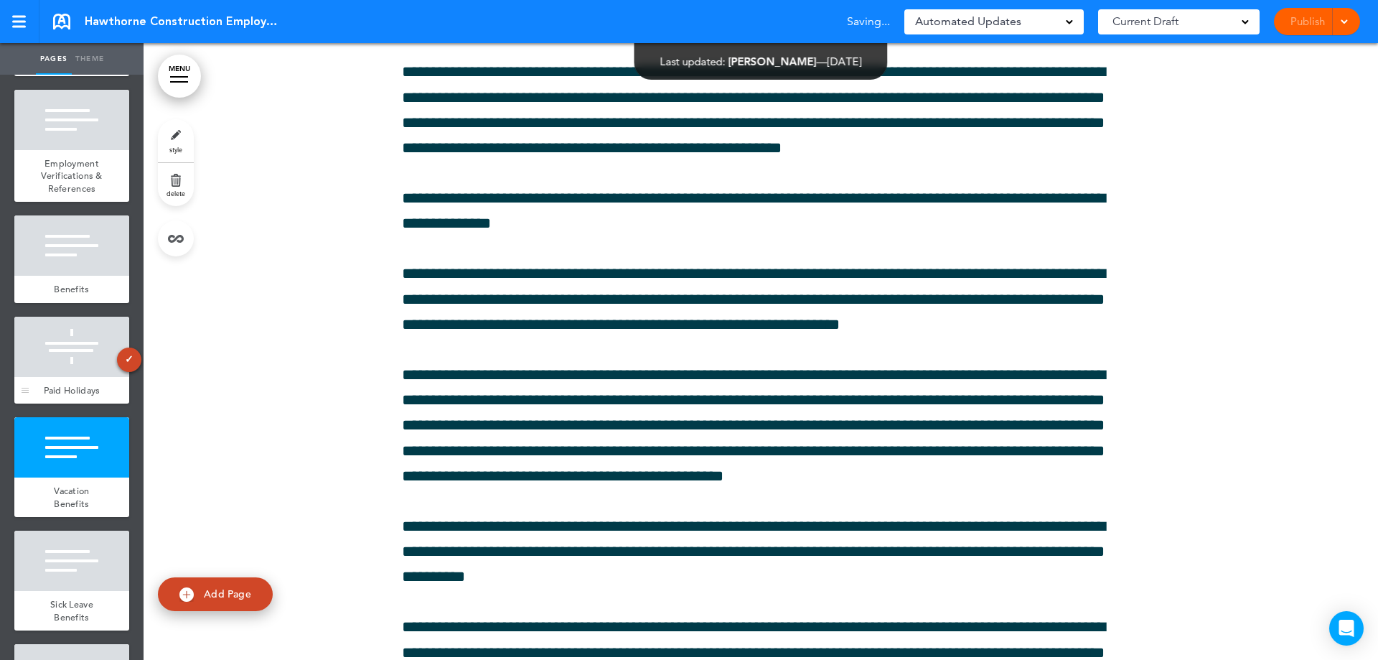
click at [54, 377] on div at bounding box center [71, 347] width 115 height 60
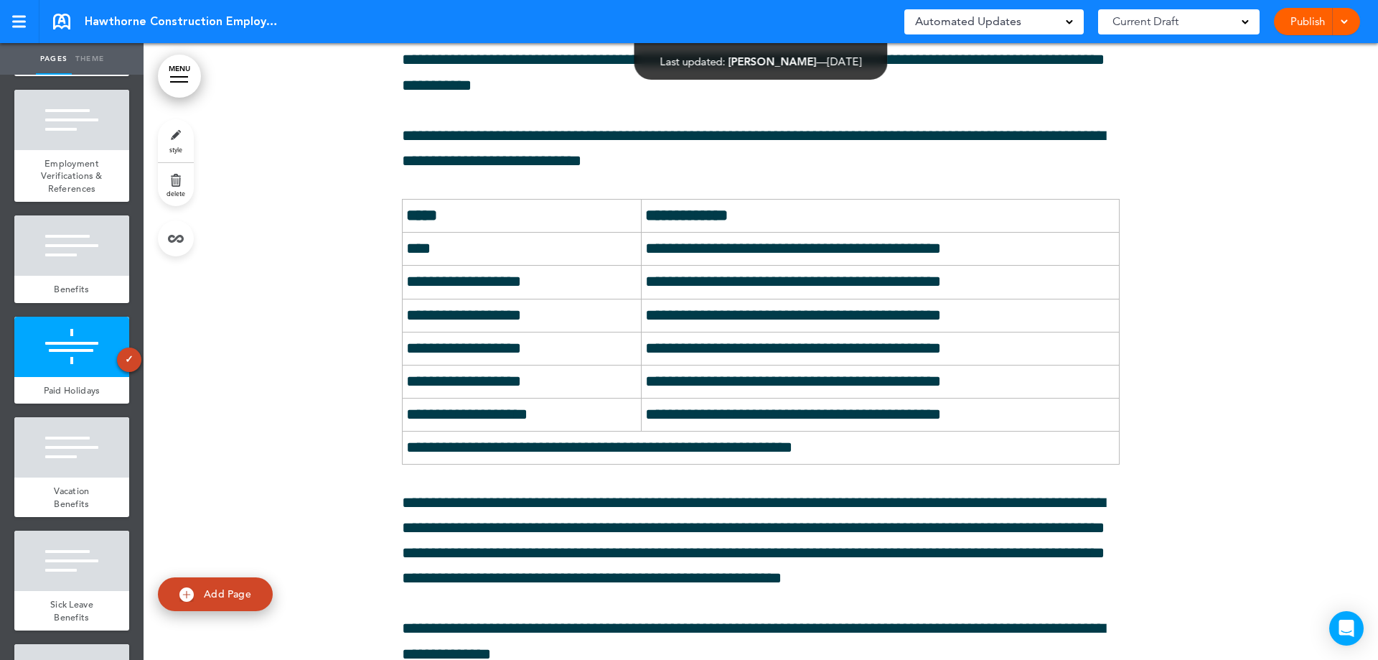
scroll to position [53422, 0]
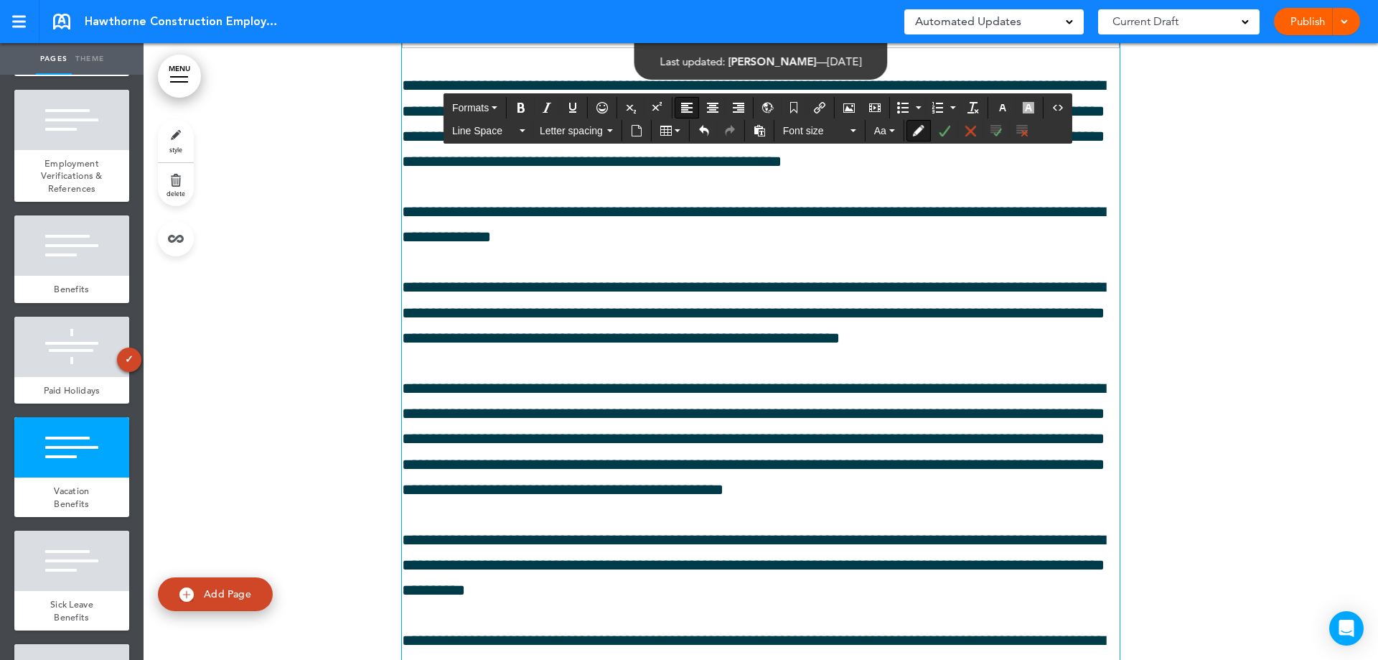
scroll to position [51771, 0]
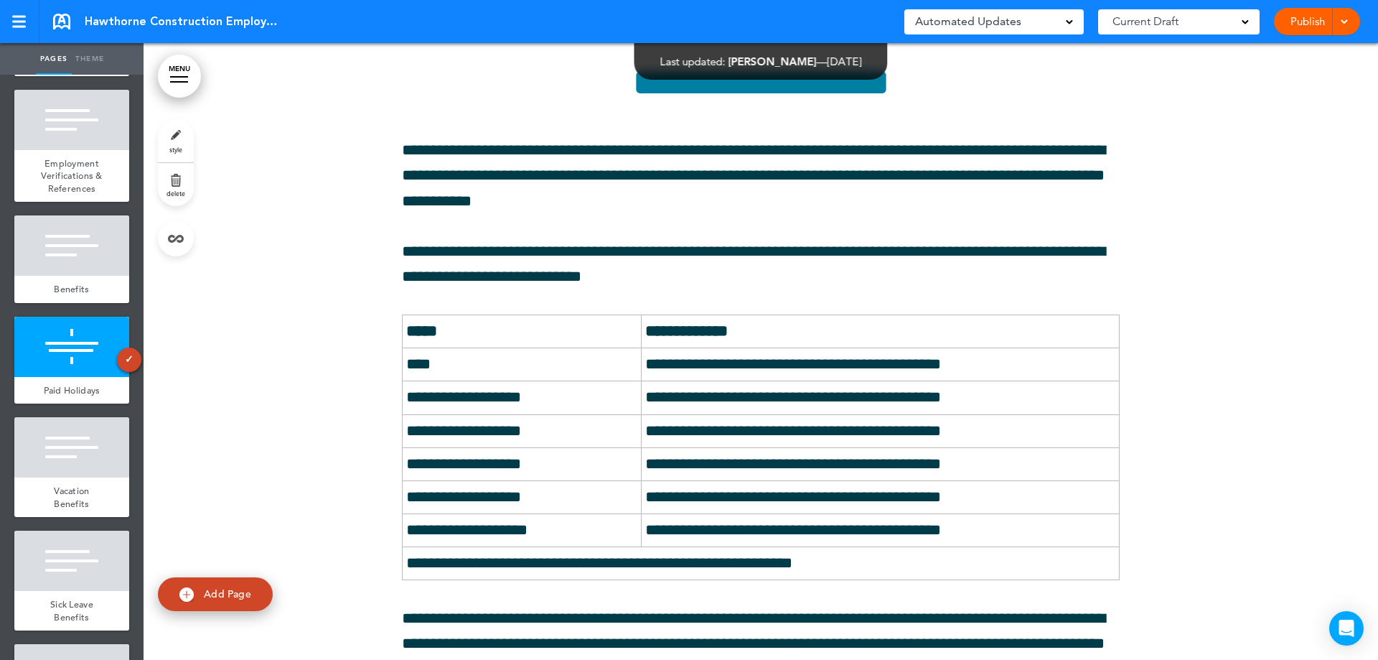
scroll to position [53279, 0]
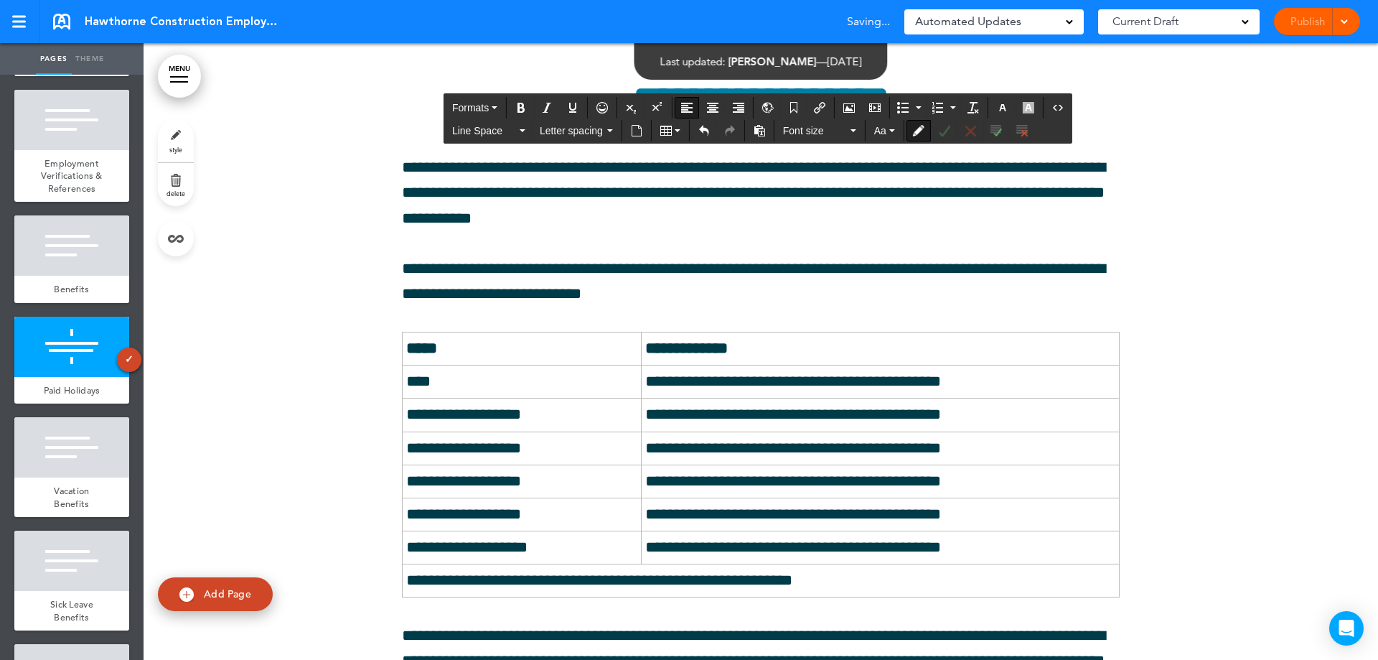
click at [938, 131] on button "Accept Change" at bounding box center [944, 131] width 23 height 20
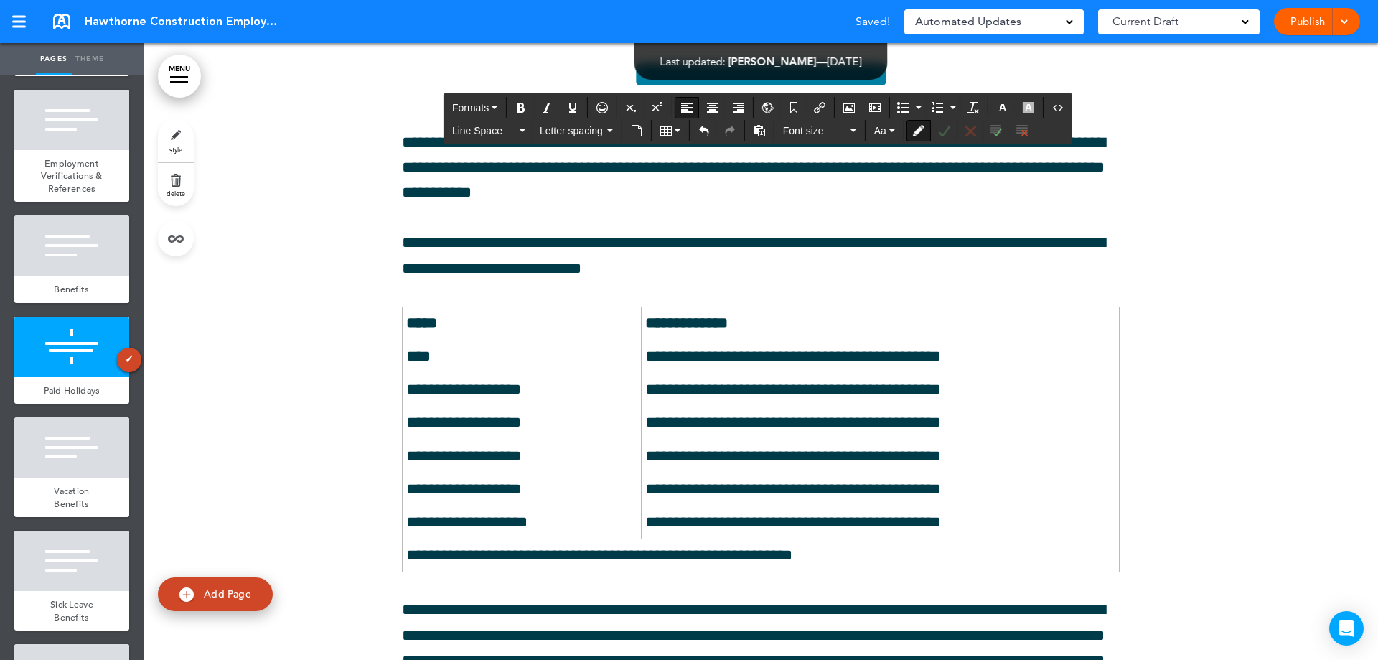
click at [949, 130] on icon "Accept Change" at bounding box center [944, 130] width 11 height 11
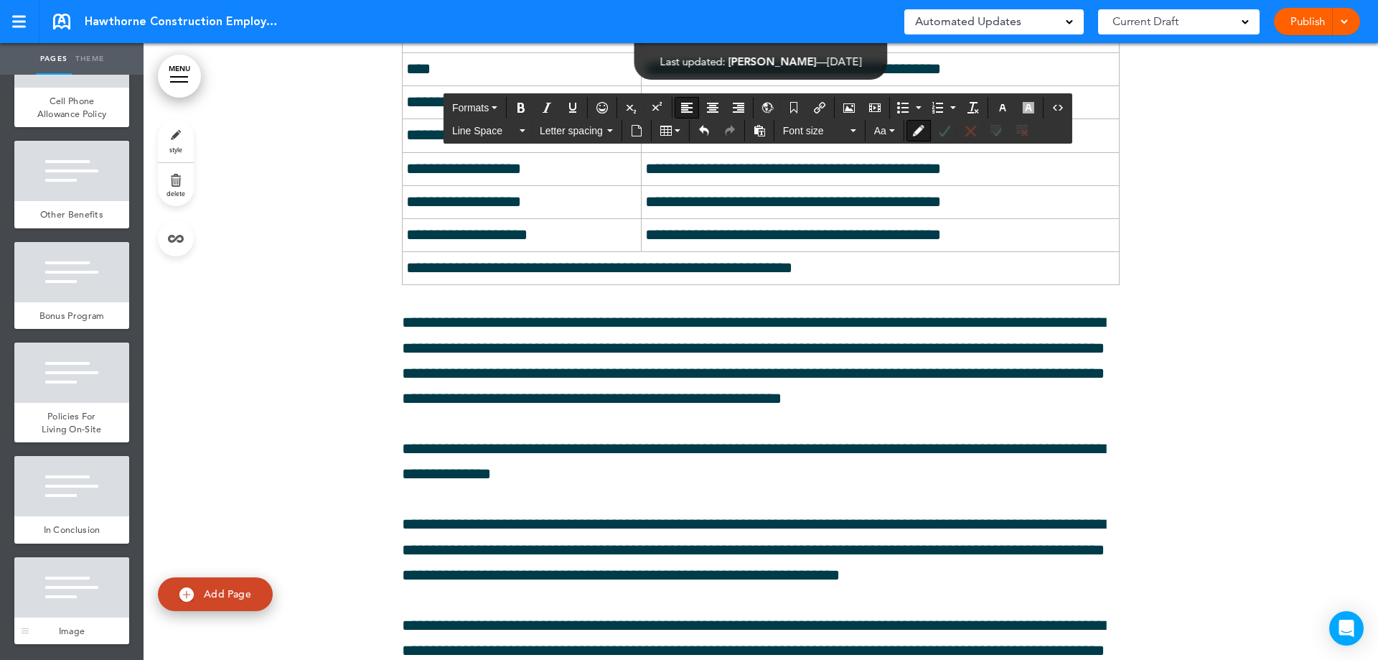
scroll to position [8013, 0]
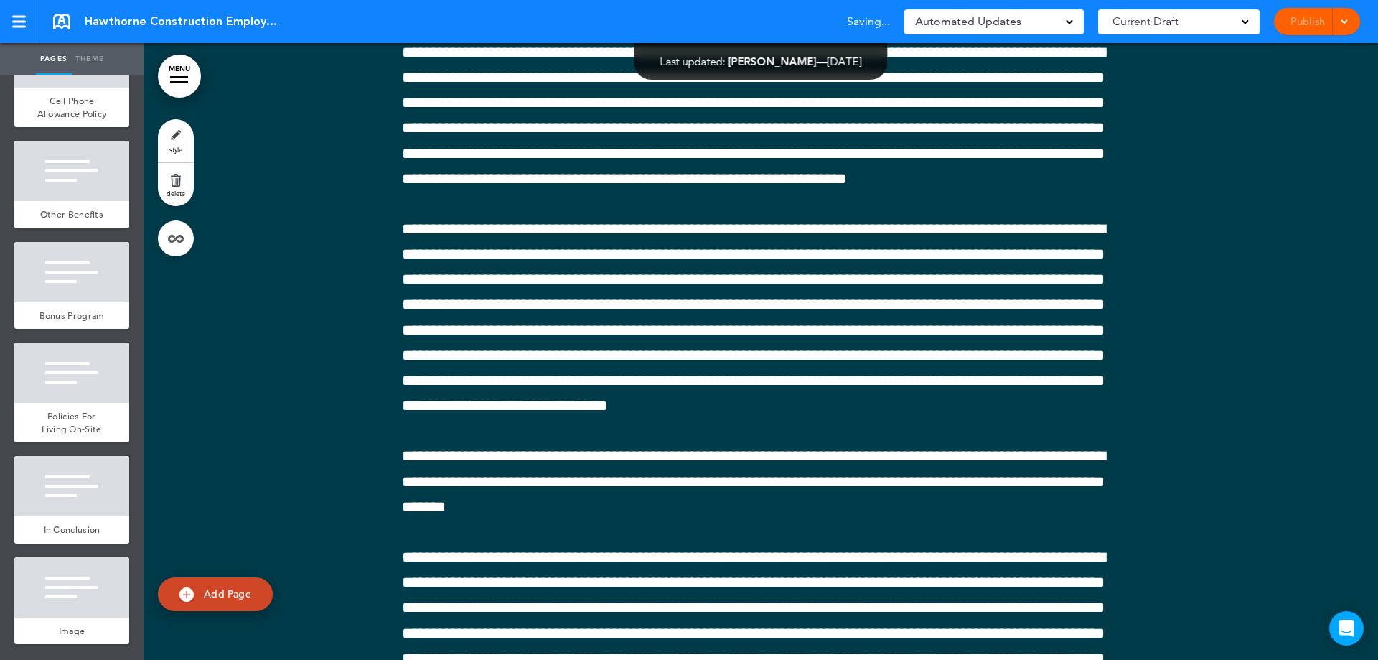
click at [1298, 22] on div "Publish Publish Preview Draft" at bounding box center [1317, 21] width 86 height 27
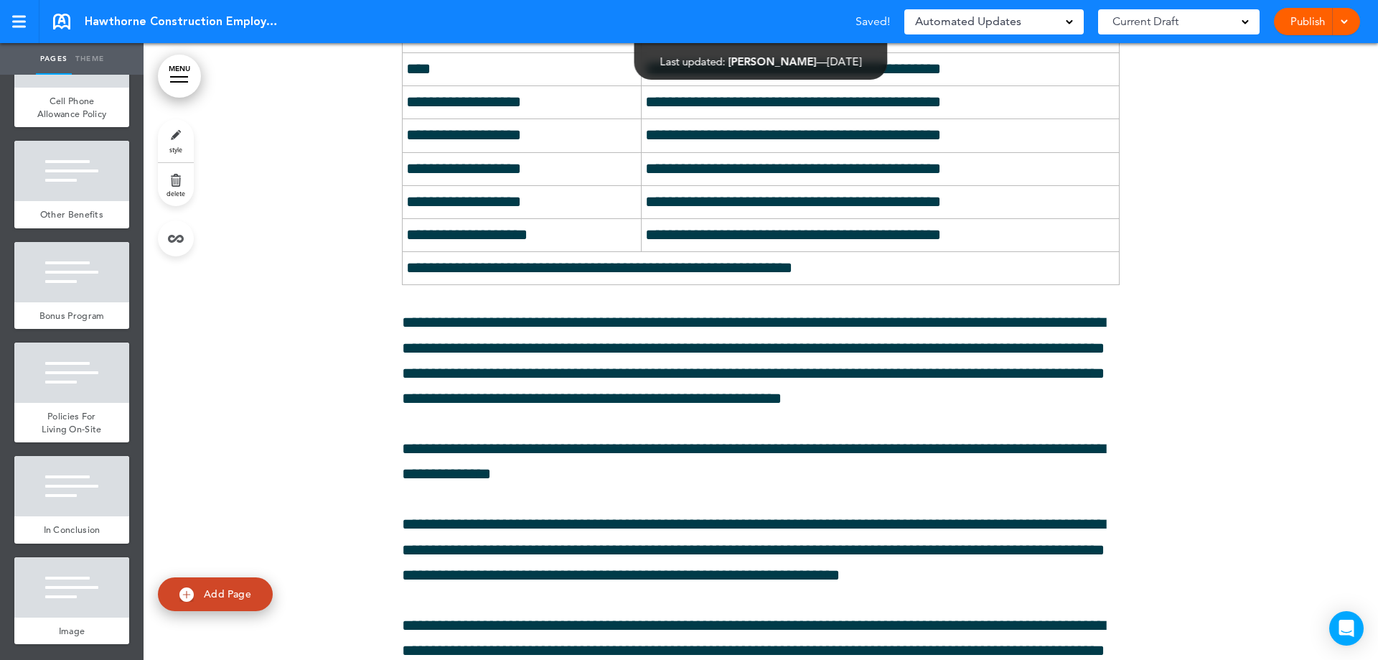
click at [1304, 21] on link "Publish" at bounding box center [1307, 21] width 45 height 27
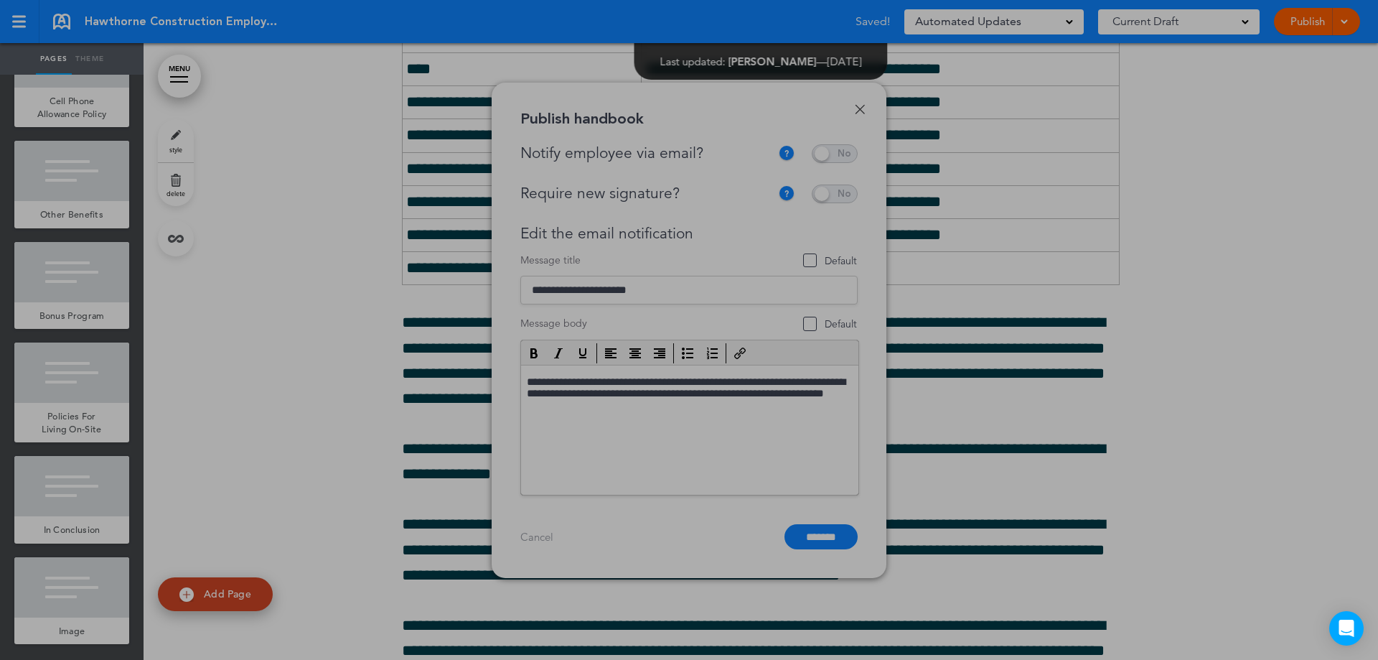
scroll to position [0, 0]
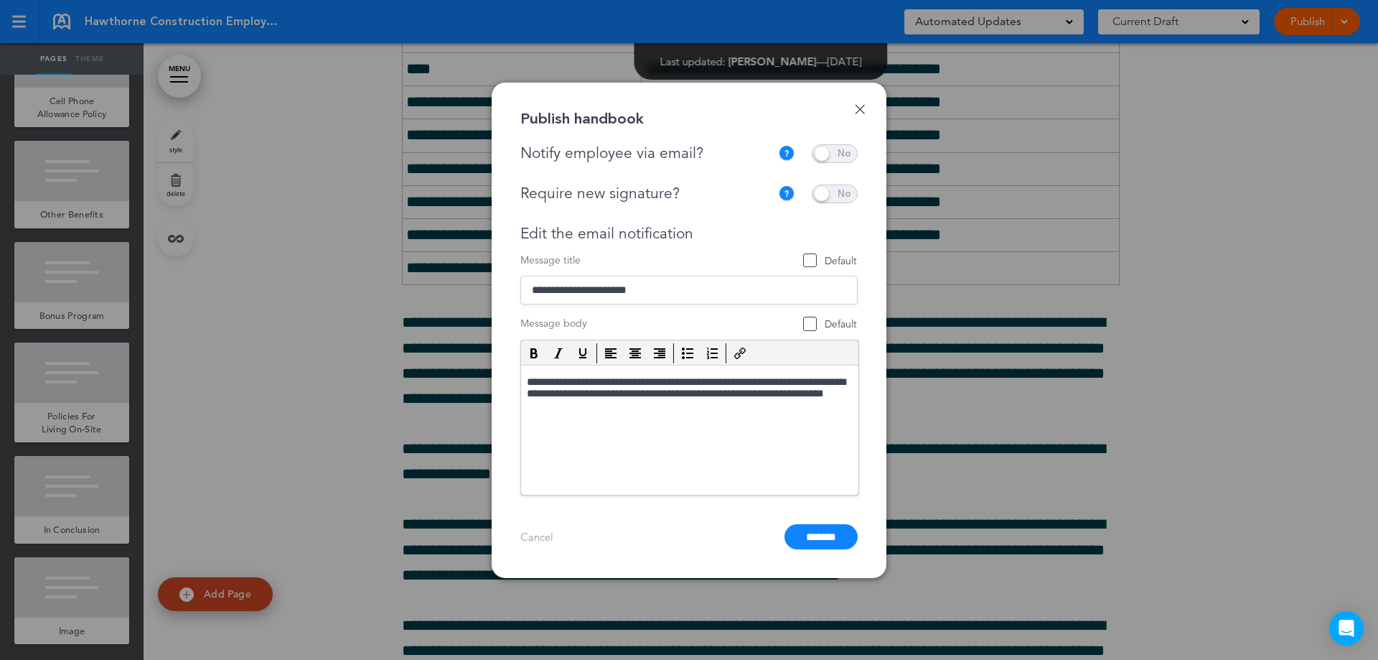
click at [836, 159] on span at bounding box center [835, 153] width 46 height 19
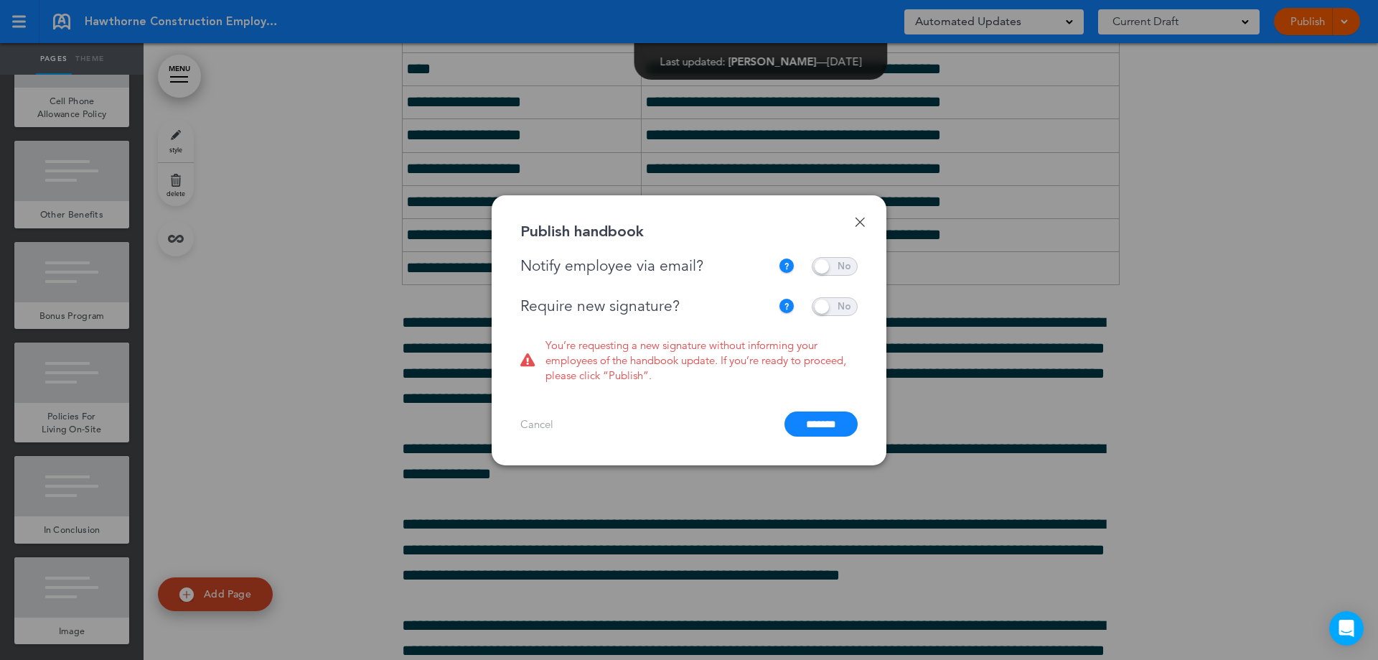
click at [833, 305] on span at bounding box center [835, 306] width 46 height 19
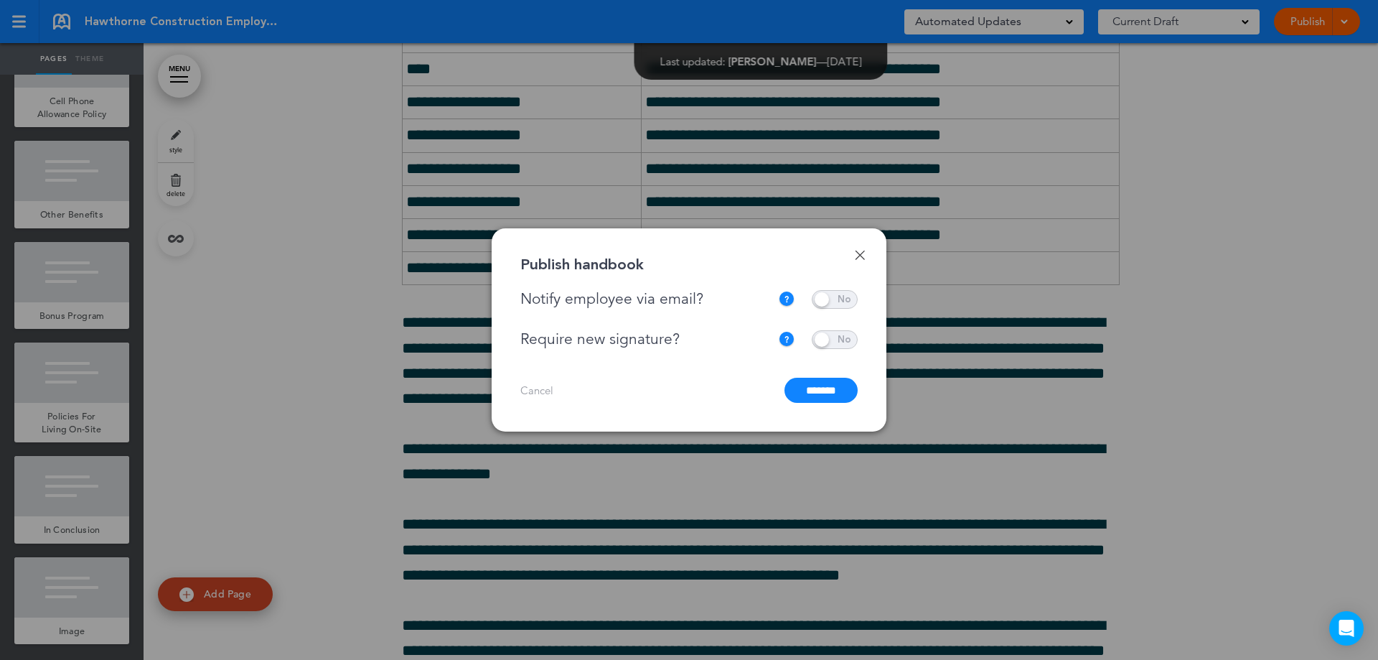
click at [815, 393] on input "*******" at bounding box center [821, 390] width 73 height 25
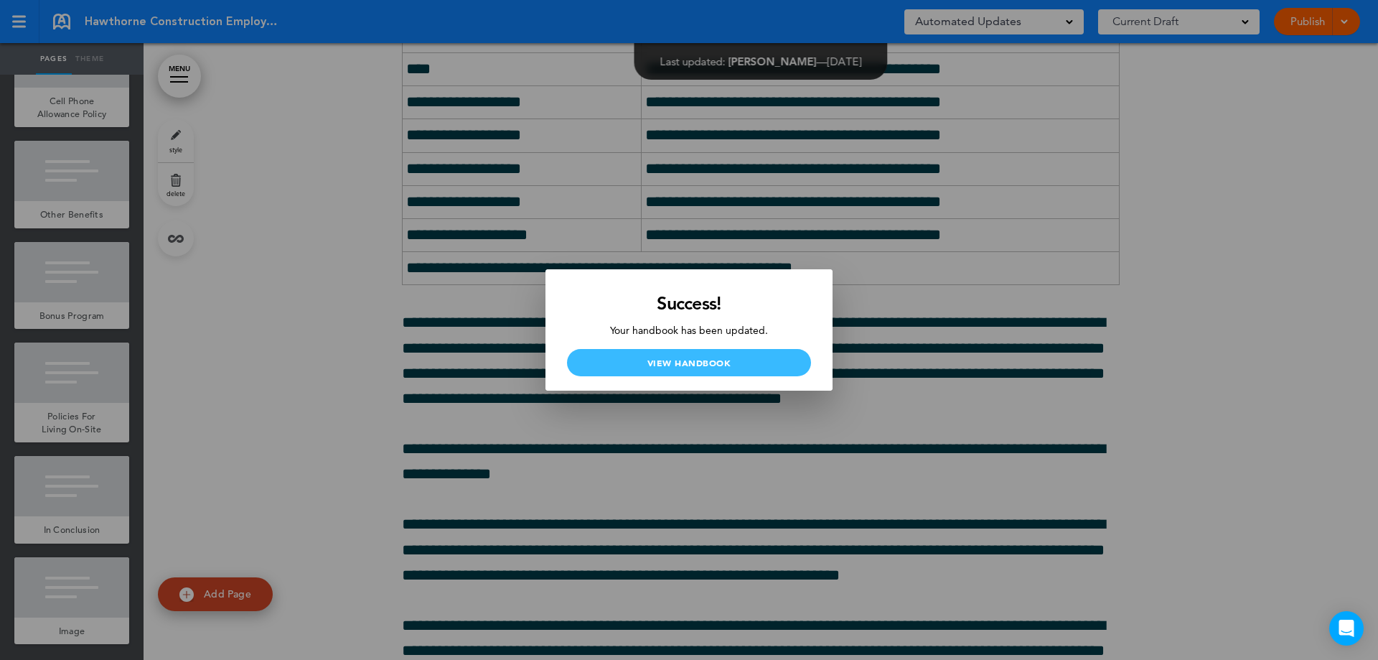
click at [755, 365] on link "View Handbook" at bounding box center [689, 362] width 244 height 27
